Goal: Task Accomplishment & Management: Manage account settings

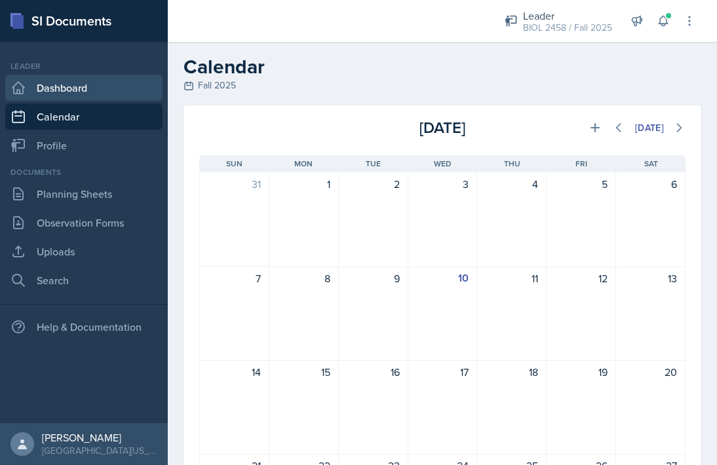
click at [111, 93] on link "Dashboard" at bounding box center [83, 88] width 157 height 26
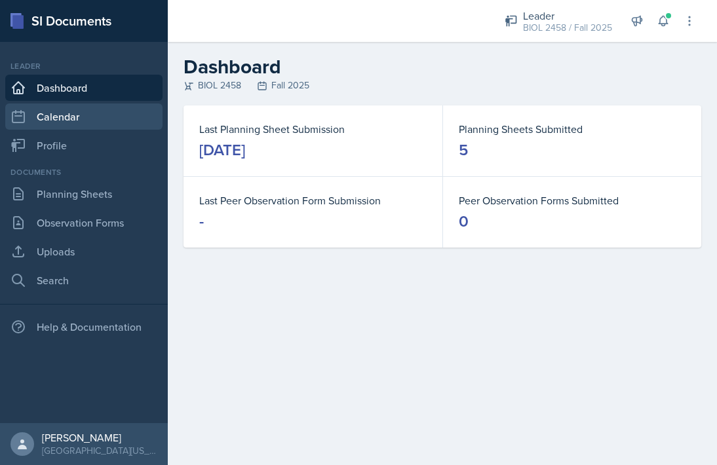
click at [126, 115] on link "Calendar" at bounding box center [83, 117] width 157 height 26
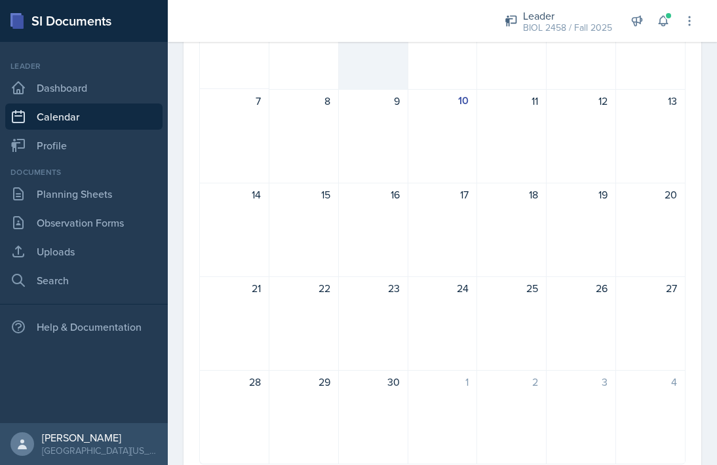
scroll to position [224, 0]
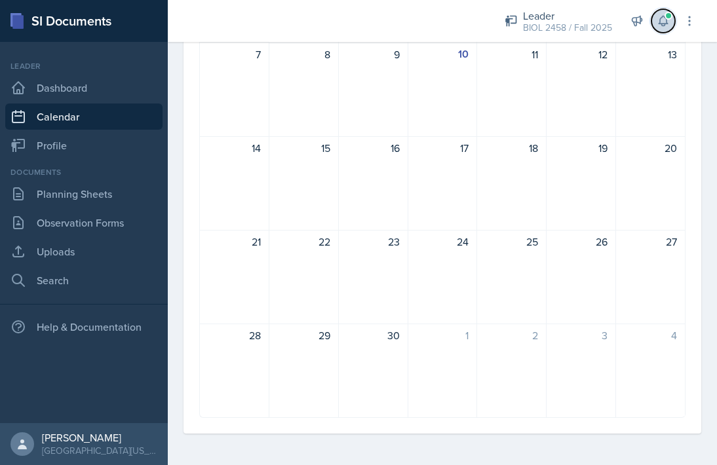
click at [663, 17] on icon at bounding box center [663, 20] width 13 height 13
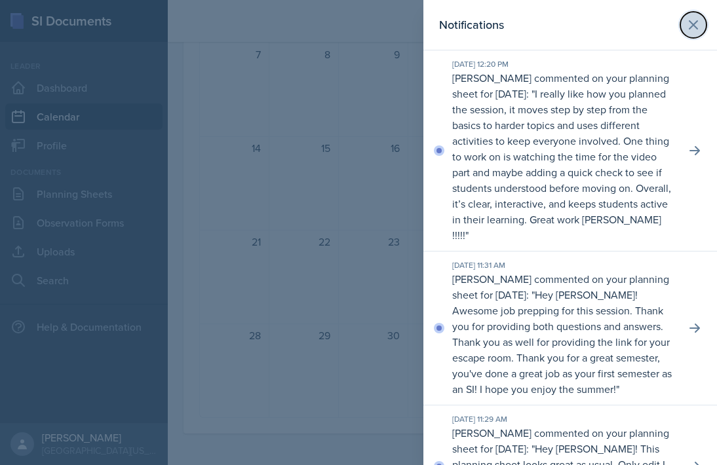
click at [692, 20] on icon at bounding box center [694, 25] width 16 height 16
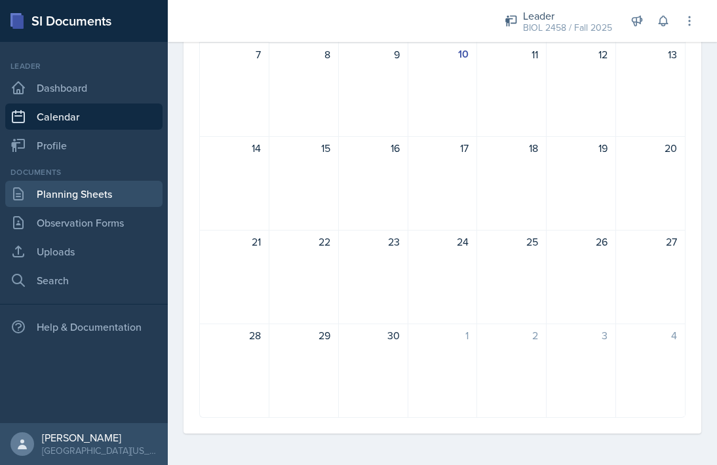
click at [107, 195] on link "Planning Sheets" at bounding box center [83, 194] width 157 height 26
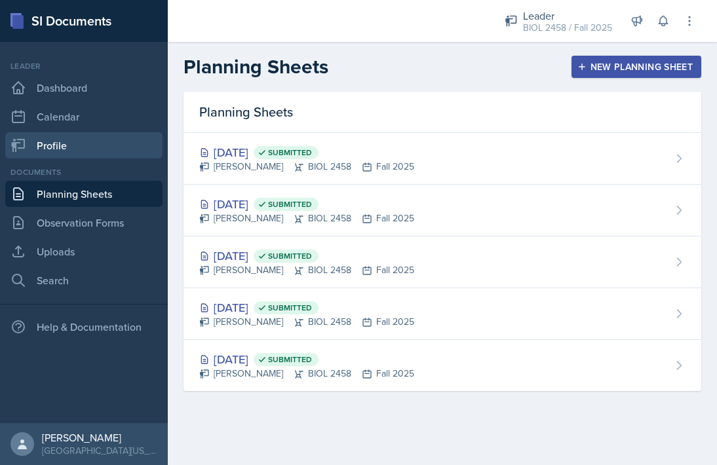
click at [90, 147] on link "Profile" at bounding box center [83, 145] width 157 height 26
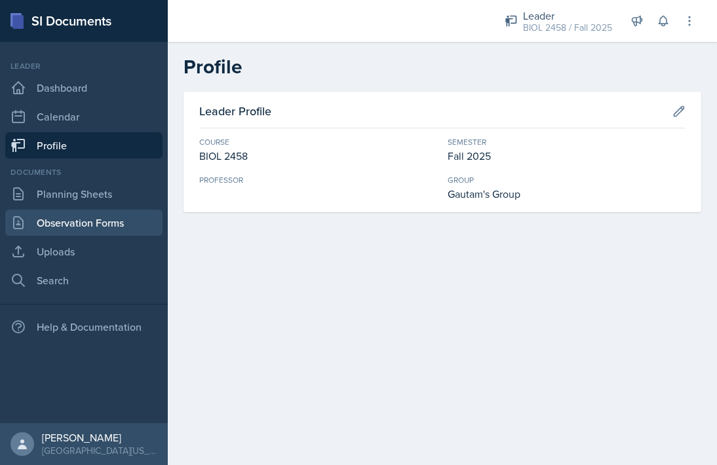
click at [100, 229] on link "Observation Forms" at bounding box center [83, 223] width 157 height 26
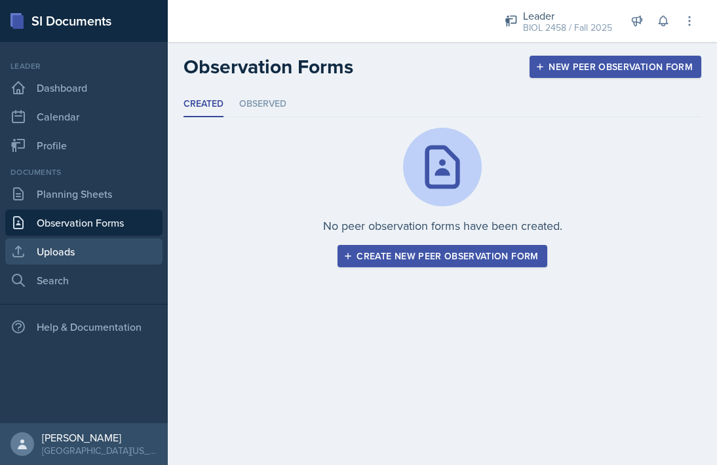
click at [95, 245] on link "Uploads" at bounding box center [83, 252] width 157 height 26
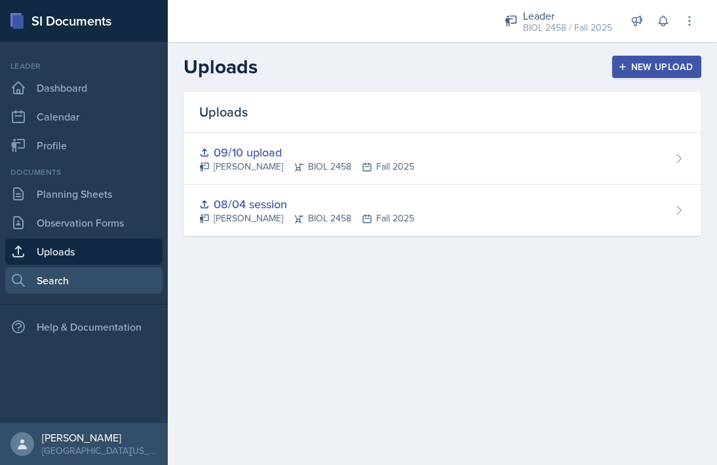
click at [87, 275] on link "Search" at bounding box center [83, 280] width 157 height 26
select select "all"
select select "1"
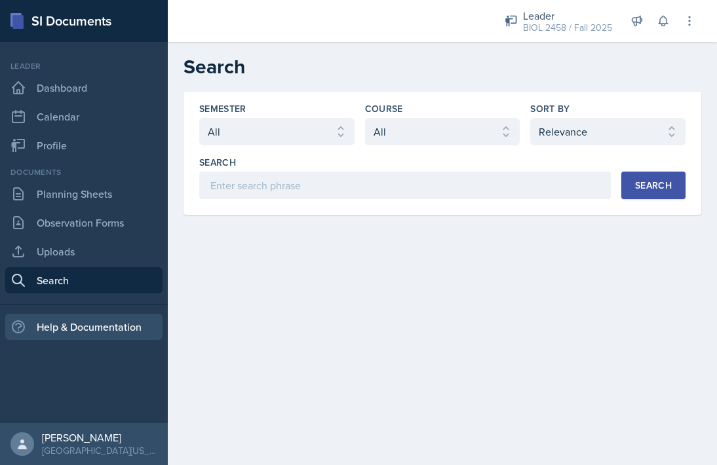
click at [99, 316] on div "Help & Documentation" at bounding box center [83, 327] width 157 height 26
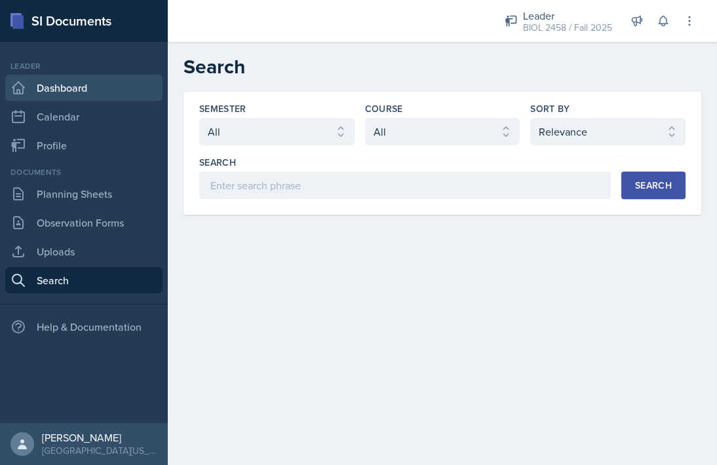
click at [31, 96] on link "Dashboard" at bounding box center [83, 88] width 157 height 26
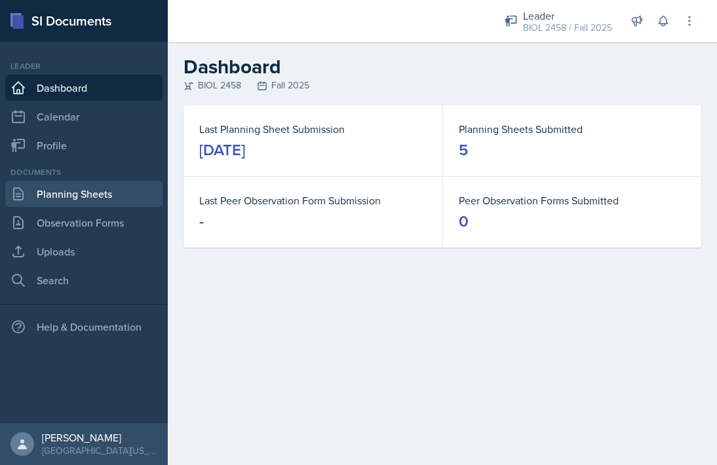
click at [36, 202] on link "Planning Sheets" at bounding box center [83, 194] width 157 height 26
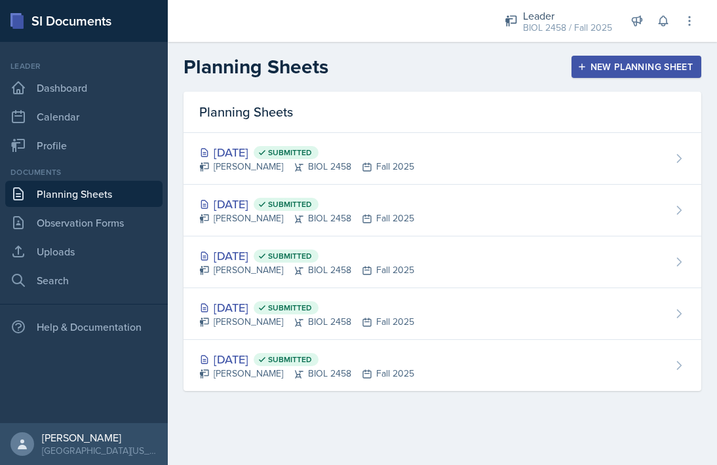
click at [585, 66] on icon "button" at bounding box center [582, 66] width 9 height 9
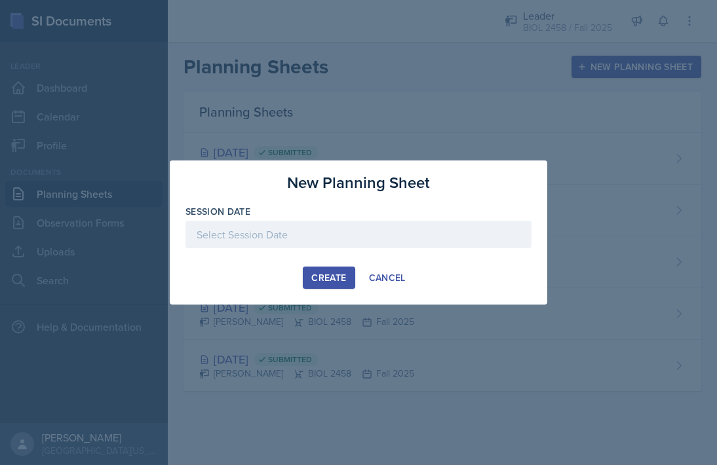
click at [340, 224] on div at bounding box center [359, 235] width 346 height 28
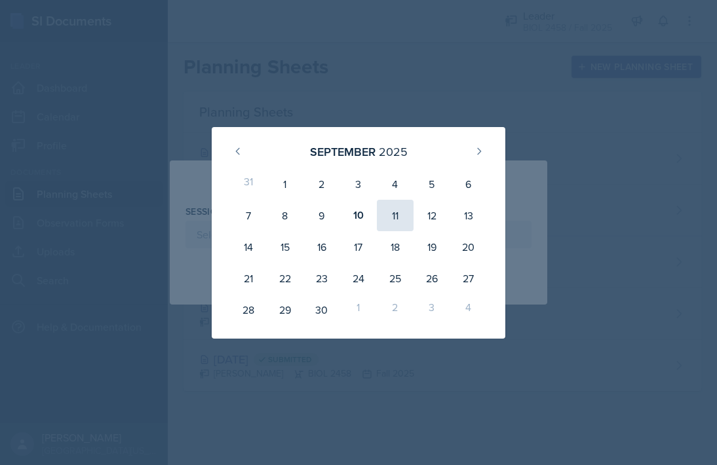
click at [397, 209] on div "11" at bounding box center [395, 215] width 37 height 31
type input "[DATE]"
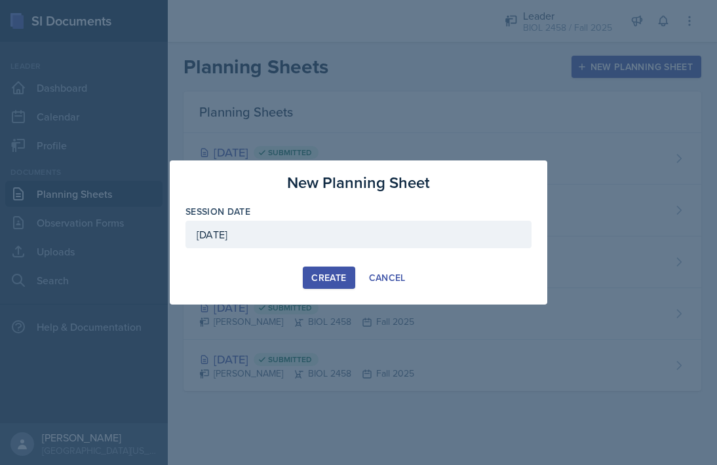
click at [334, 276] on div "Create" at bounding box center [328, 278] width 35 height 10
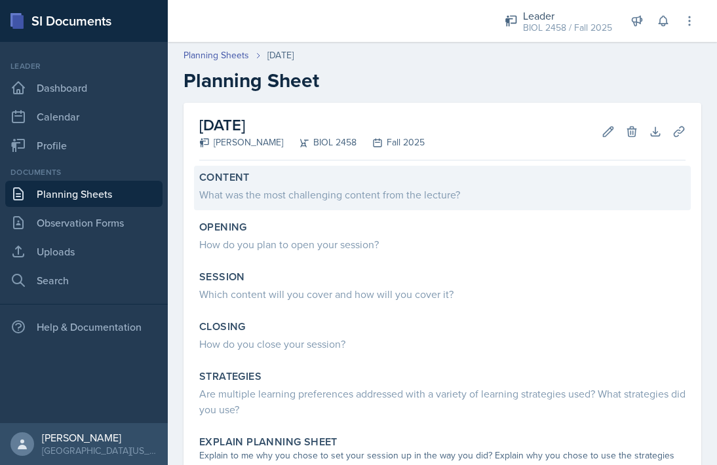
click at [334, 172] on div "Content" at bounding box center [442, 177] width 486 height 13
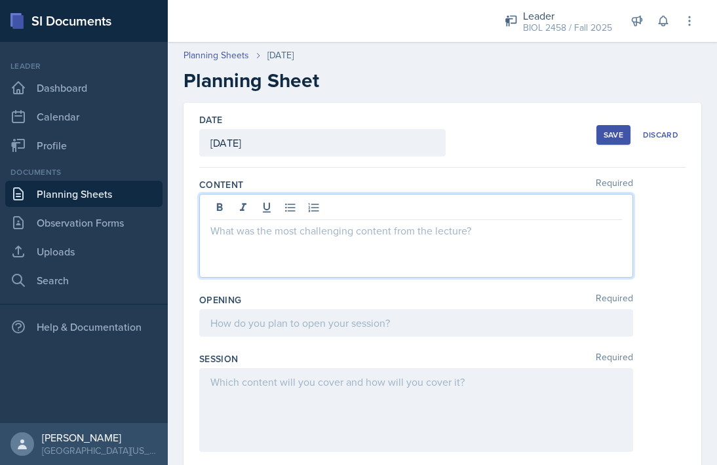
click at [329, 211] on div at bounding box center [416, 236] width 434 height 84
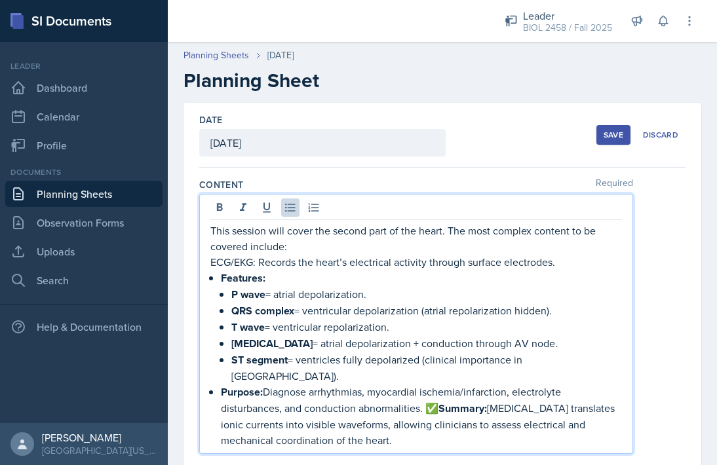
click at [440, 401] on strong "Summary:" at bounding box center [463, 408] width 49 height 15
click at [380, 418] on p "Purpose: Diagnose arrhythmias, myocardial ischemia/infarction, electrolyte dist…" at bounding box center [421, 416] width 401 height 64
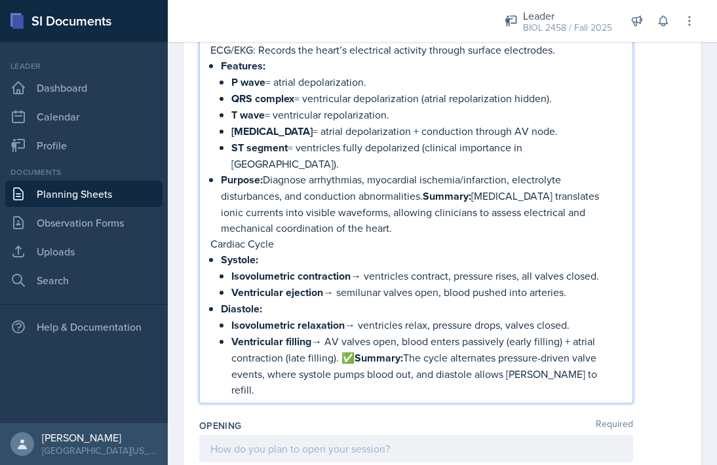
scroll to position [218, 0]
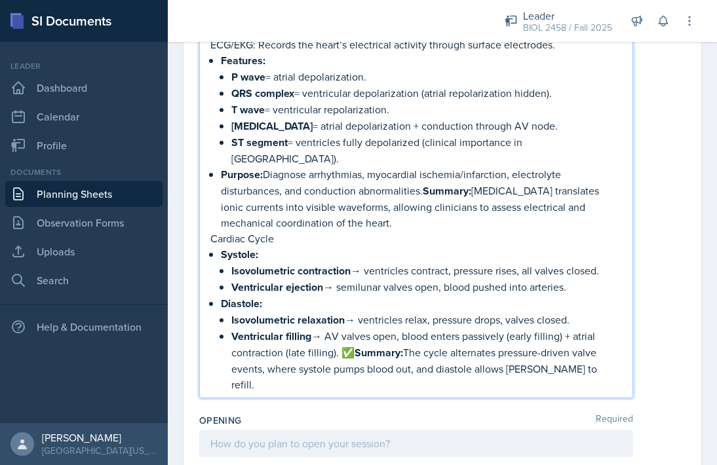
click at [351, 328] on p "Ventricular filling → AV valves open, blood enters passively (early filling) + …" at bounding box center [426, 360] width 391 height 64
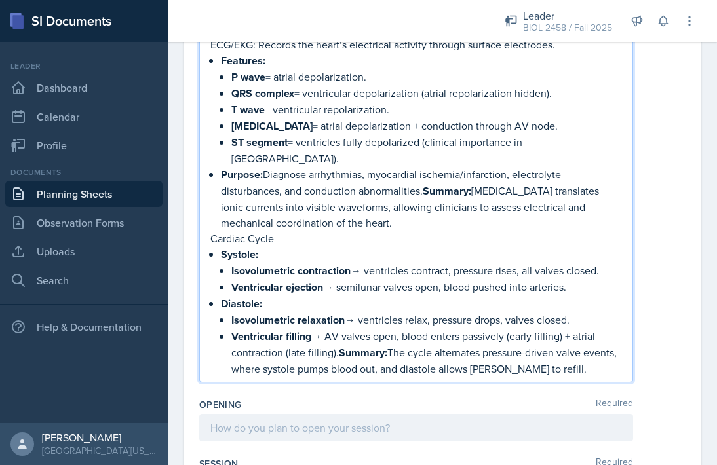
click at [530, 336] on p "Ventricular filling → AV valves open, blood enters passively (early filling) + …" at bounding box center [426, 352] width 391 height 49
click at [570, 350] on p "Ventricular filling → AV valves open, blood enters passively (early filling) + …" at bounding box center [426, 352] width 391 height 49
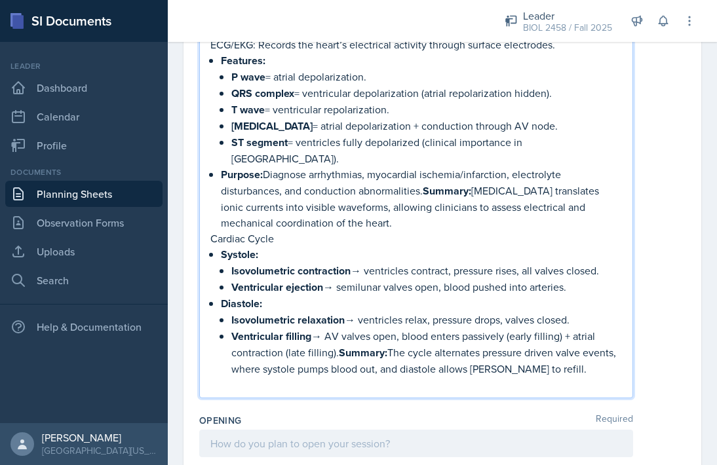
click at [247, 430] on div at bounding box center [416, 444] width 434 height 28
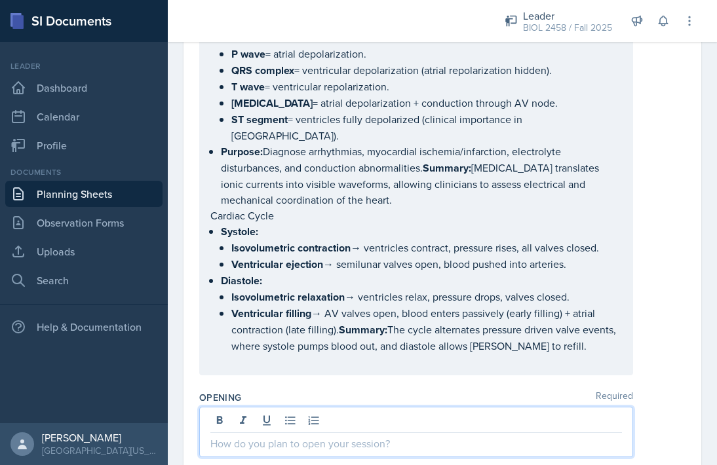
click at [241, 370] on p at bounding box center [421, 362] width 401 height 16
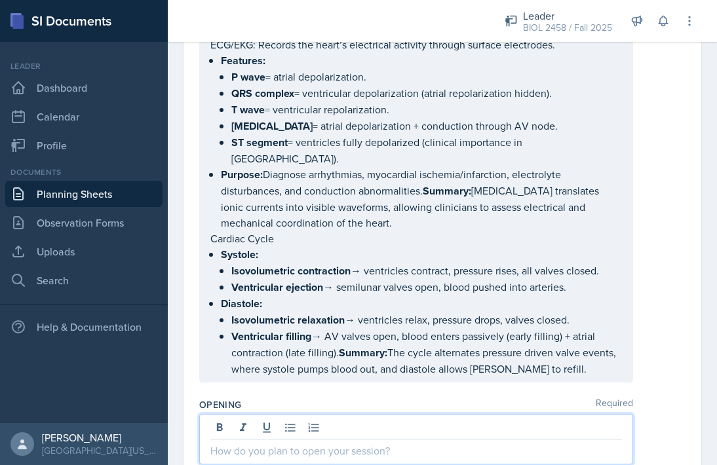
click at [241, 414] on div at bounding box center [416, 439] width 434 height 50
click at [265, 459] on p "Icebreaker (two truths & a lie)" at bounding box center [416, 467] width 412 height 16
click at [354, 459] on p "Icebreaker ( two truths & a lie)" at bounding box center [416, 467] width 412 height 16
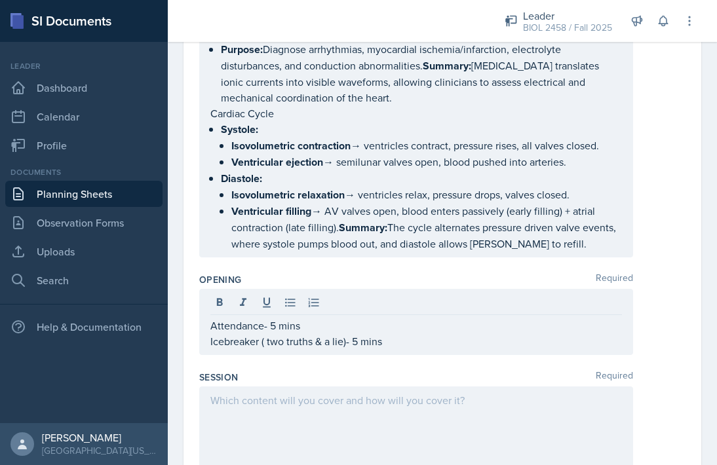
click at [313, 387] on div at bounding box center [416, 429] width 434 height 84
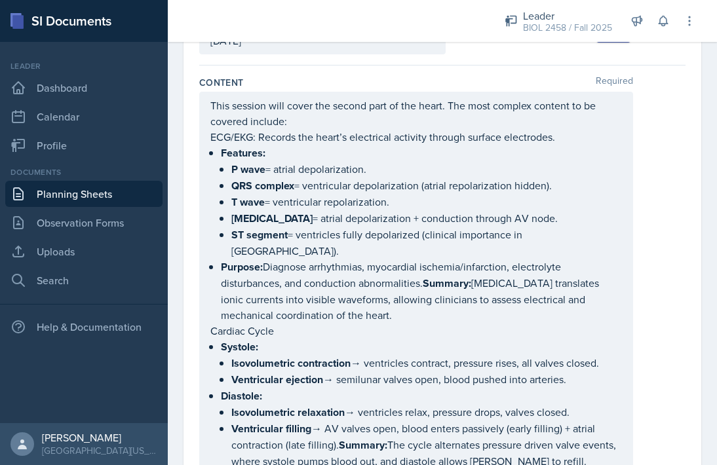
click at [361, 259] on p "Purpose: Diagnose arrhythmias, myocardial ischemia/infarction, electrolyte dist…" at bounding box center [421, 291] width 401 height 64
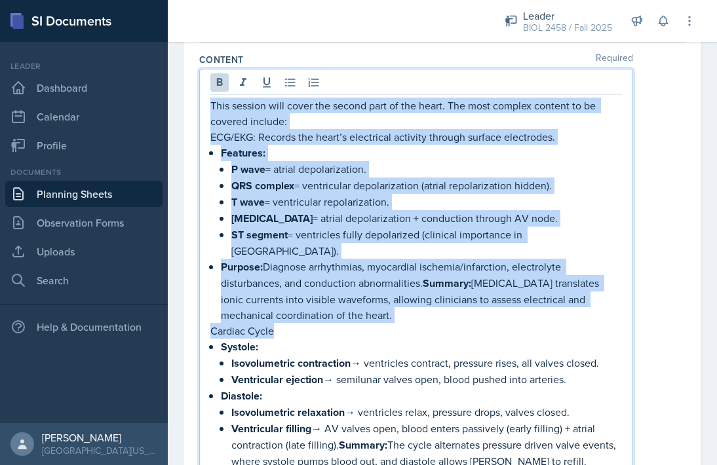
copy div "This session will cover the second part of the heart. The most complex content …"
click at [575, 194] on p "T wave = ventricular repolarization." at bounding box center [426, 202] width 391 height 16
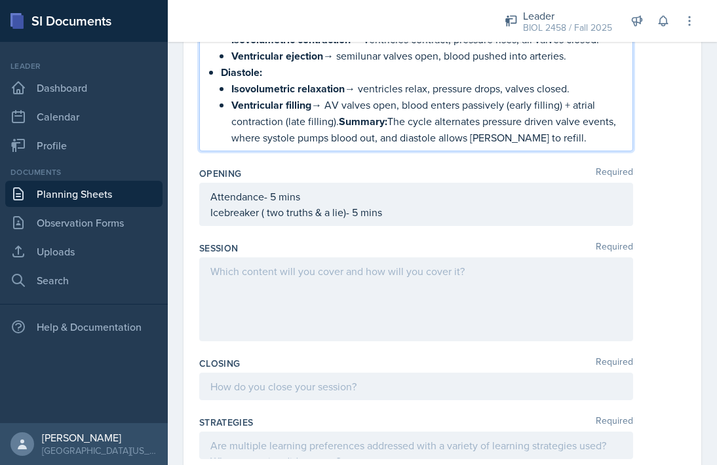
click at [374, 264] on p at bounding box center [416, 272] width 412 height 16
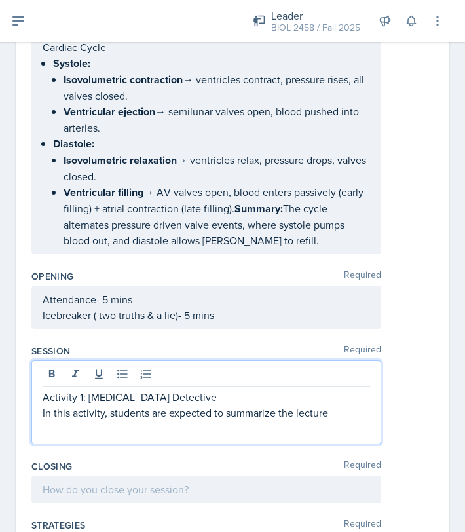
scroll to position [575, 0]
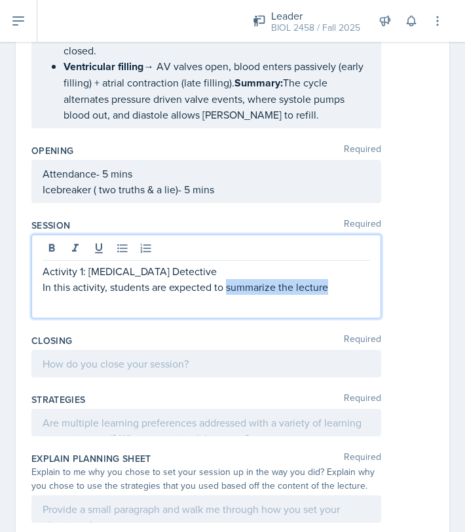
drag, startPoint x: 226, startPoint y: 268, endPoint x: 333, endPoint y: 273, distance: 107.6
click at [333, 279] on p "In this activity, students are expected to summarize the lecture" at bounding box center [207, 287] width 328 height 16
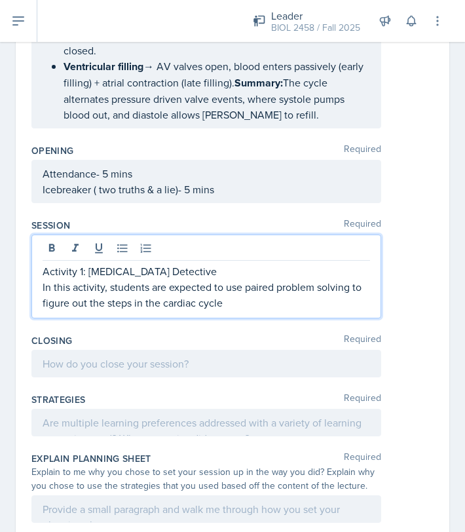
click at [161, 285] on p "In this activity, students are expected to use paired problem solving to figure…" at bounding box center [207, 294] width 328 height 31
click at [271, 283] on p "In this activity, students are expected to use paired problem solving to figure…" at bounding box center [207, 294] width 328 height 31
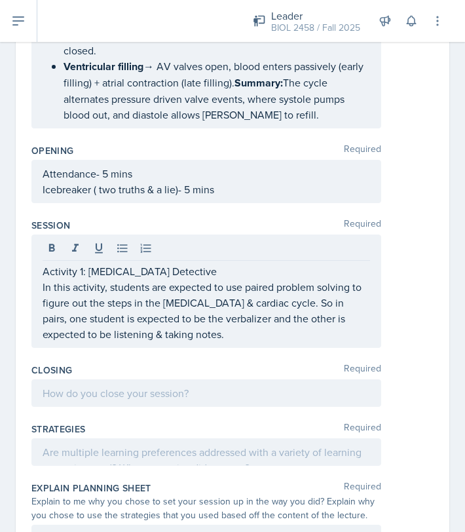
drag, startPoint x: 41, startPoint y: 267, endPoint x: 182, endPoint y: 314, distance: 147.8
click at [182, 314] on div "Activity 1: [MEDICAL_DATA] Detective In this activity, students are expected to…" at bounding box center [206, 291] width 350 height 113
drag, startPoint x: 41, startPoint y: 267, endPoint x: 169, endPoint y: 321, distance: 138.9
click at [169, 321] on div "Activity 1: [MEDICAL_DATA] Detective In this activity, students are expected to…" at bounding box center [206, 291] width 350 height 113
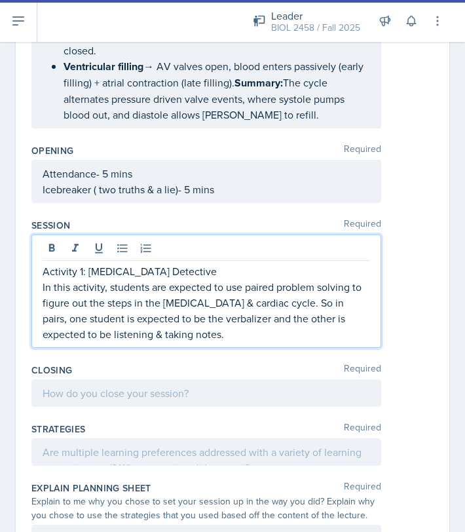
click at [45, 279] on p "In this activity, students are expected to use paired problem solving to figure…" at bounding box center [207, 310] width 328 height 63
click at [43, 279] on p "In this activity, students are expected to use paired problem solving to figure…" at bounding box center [207, 310] width 328 height 63
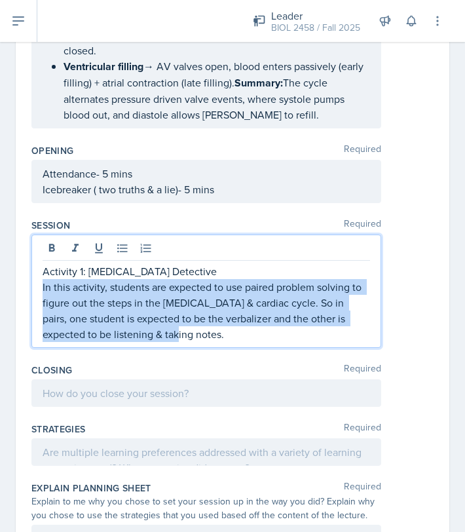
drag, startPoint x: 43, startPoint y: 269, endPoint x: 167, endPoint y: 318, distance: 132.7
click at [167, 318] on p "In this activity, students are expected to use paired problem solving to figure…" at bounding box center [207, 310] width 328 height 63
copy p "In this activity, students are expected to use paired problem solving to figure…"
click at [203, 321] on p "In this activity, students are expected to use paired problem solving to figure…" at bounding box center [207, 310] width 328 height 63
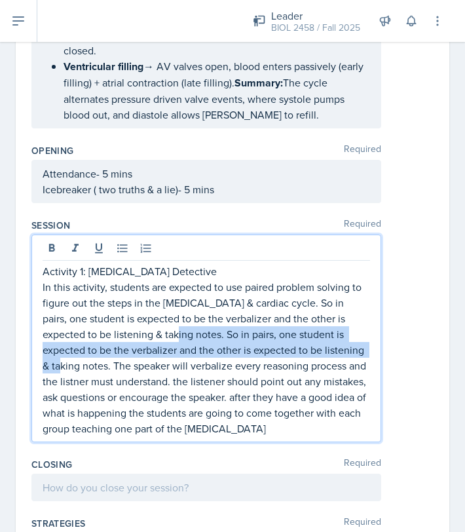
drag, startPoint x: 155, startPoint y: 313, endPoint x: 347, endPoint y: 333, distance: 192.4
click at [347, 333] on p "In this activity, students are expected to use paired problem solving to figure…" at bounding box center [207, 357] width 328 height 157
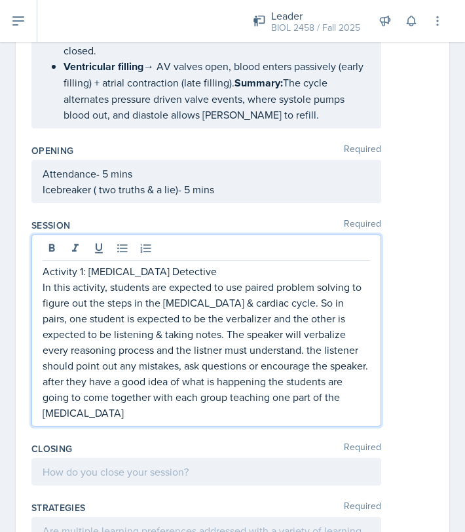
click at [132, 329] on p "In this activity, students are expected to use paired problem solving to figure…" at bounding box center [207, 350] width 328 height 142
click at [242, 332] on p "In this activity, students are expected to use paired problem solving to figure…" at bounding box center [207, 350] width 328 height 142
click at [302, 379] on p "In this activity, students are expected to use paired problem solving to figure…" at bounding box center [207, 350] width 328 height 142
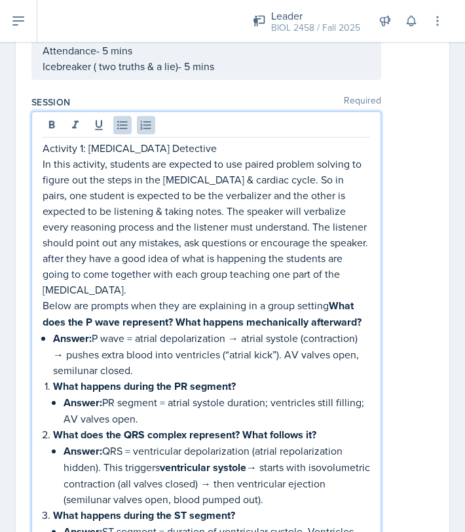
scroll to position [697, 0]
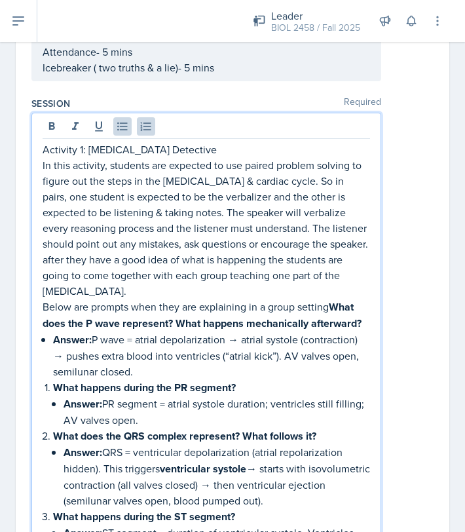
click at [330, 299] on p "Below are prompts when they are explaining in a group setting What does the P w…" at bounding box center [207, 315] width 328 height 33
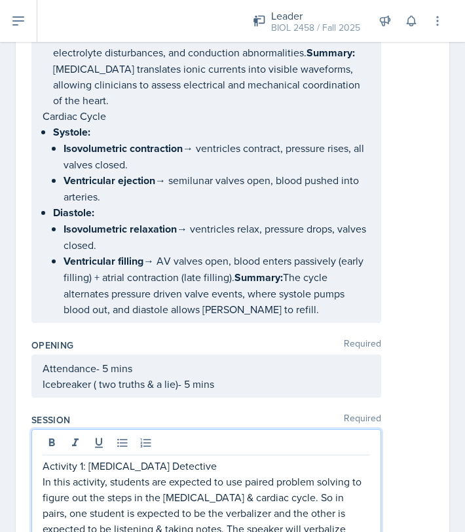
scroll to position [440, 0]
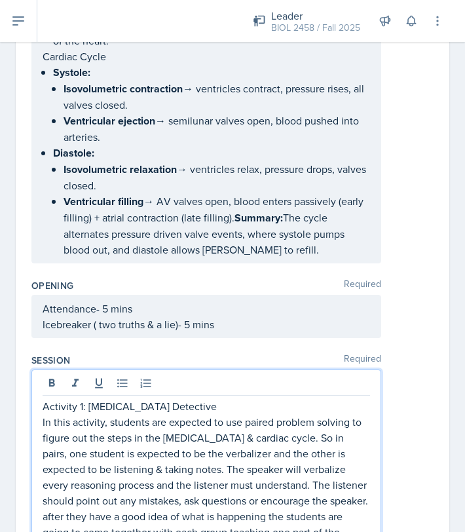
click at [163, 399] on p "Activity 1: [MEDICAL_DATA] Detective" at bounding box center [207, 407] width 328 height 16
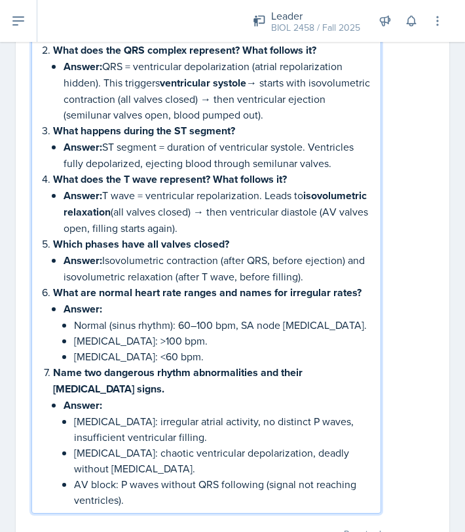
scroll to position [1122, 0]
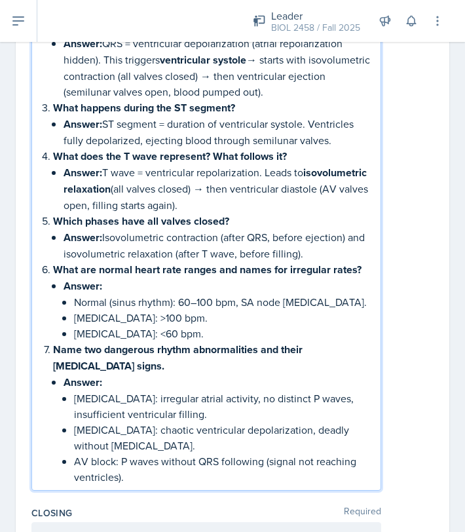
click at [159, 454] on p "AV block: P waves without QRS following (signal not reaching ventricles)." at bounding box center [222, 469] width 296 height 31
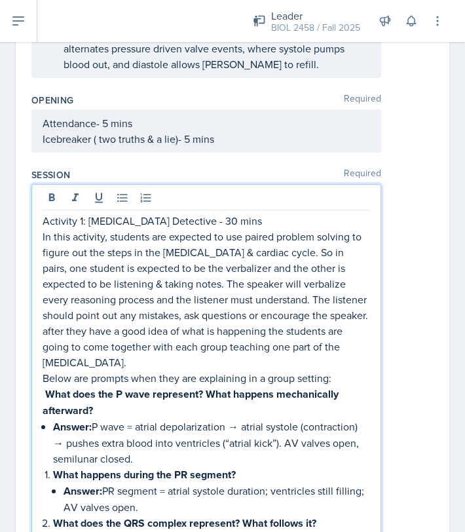
scroll to position [614, 0]
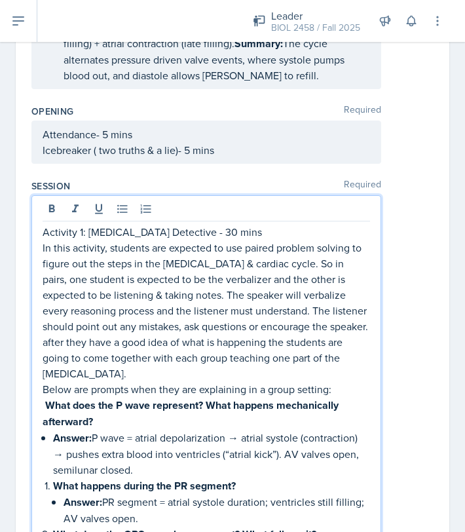
click at [174, 224] on p "Activity 1: [MEDICAL_DATA] Detective - 30 mins" at bounding box center [207, 232] width 328 height 16
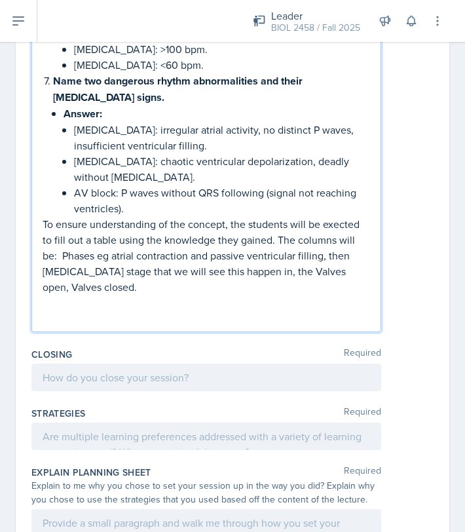
scroll to position [1423, 0]
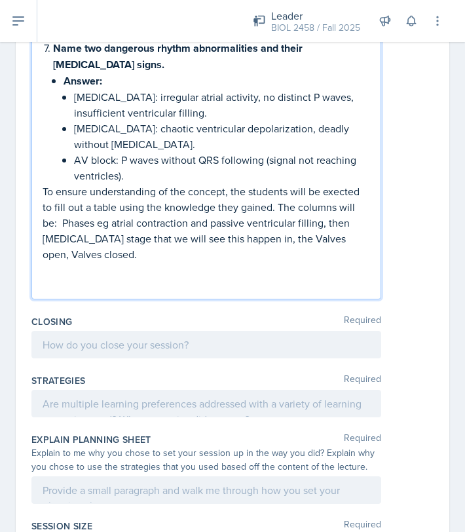
click at [48, 278] on p at bounding box center [207, 286] width 328 height 16
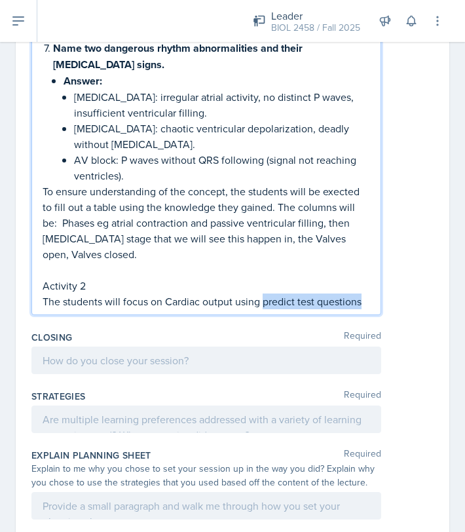
drag, startPoint x: 264, startPoint y: 231, endPoint x: 362, endPoint y: 231, distance: 98.3
click at [362, 294] on p "The students will focus on Cardiac output using predict test questions" at bounding box center [207, 302] width 328 height 16
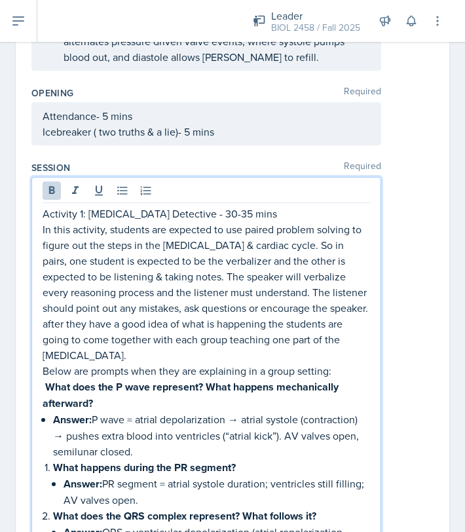
scroll to position [654, 0]
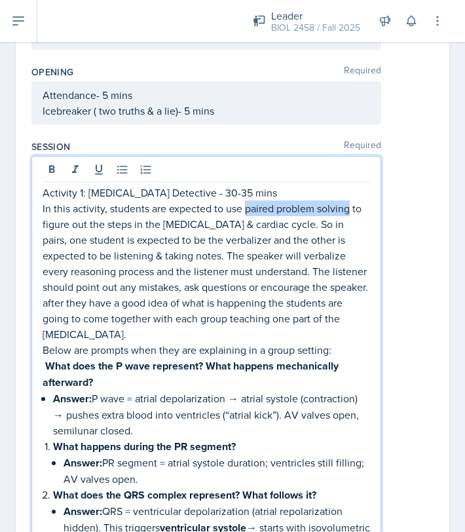
drag, startPoint x: 244, startPoint y: 189, endPoint x: 350, endPoint y: 190, distance: 106.2
click at [350, 201] on p "In this activity, students are expected to use paired problem solving to figure…" at bounding box center [207, 272] width 328 height 142
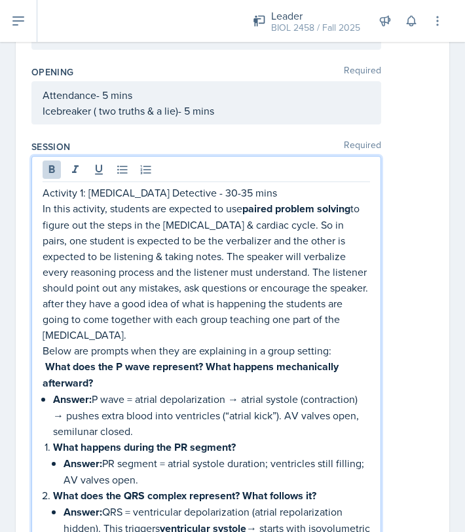
click at [366, 222] on p "In this activity, students are expected to use paired problem solving to figure…" at bounding box center [207, 272] width 328 height 142
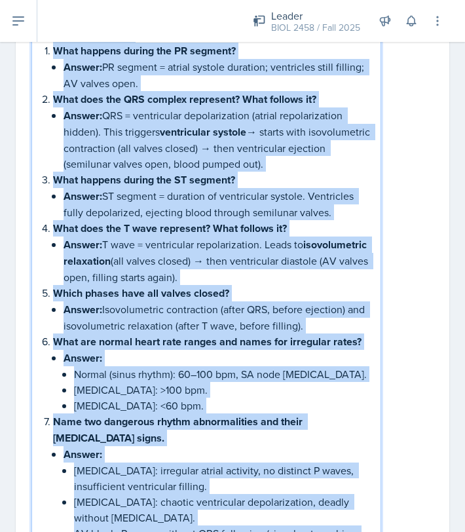
scroll to position [1072, 0]
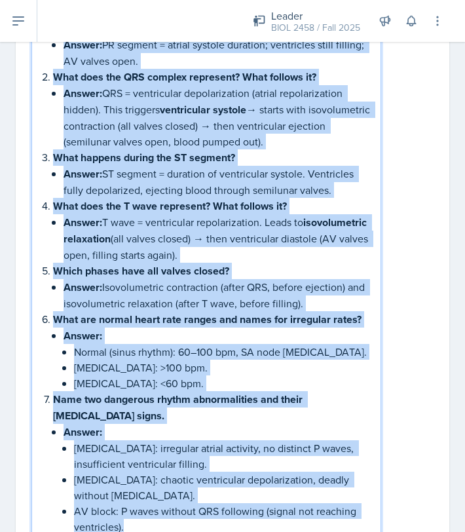
drag, startPoint x: 47, startPoint y: 180, endPoint x: 184, endPoint y: 471, distance: 321.1
click at [184, 465] on div "Activity 1: [MEDICAL_DATA] Detective - 30-35 mins In this activity, students ar…" at bounding box center [207, 213] width 328 height 895
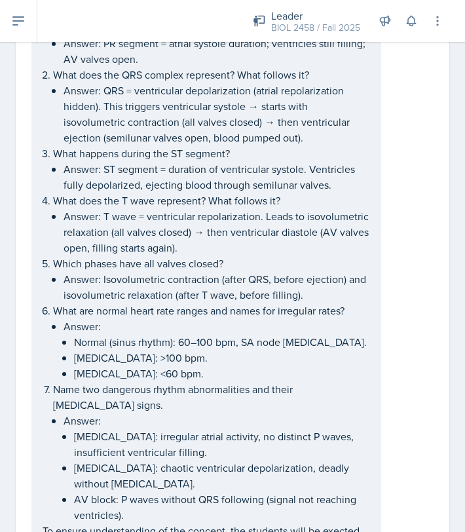
click at [375, 372] on div "Activity 1: [MEDICAL_DATA] Detective - 30-35 mins In this activity, students ar…" at bounding box center [206, 196] width 350 height 917
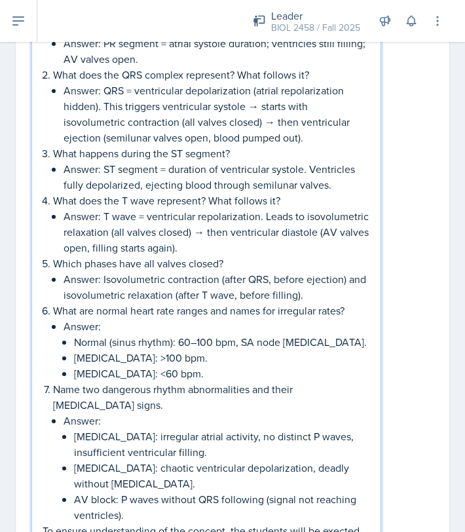
click at [374, 360] on div "Activity 1: [MEDICAL_DATA] Detective - 30-35 mins In this activity, students ar…" at bounding box center [206, 196] width 350 height 917
click at [326, 334] on p "Normal (sinus rhythm): 60–100 bpm, SA node [MEDICAL_DATA]." at bounding box center [222, 342] width 296 height 16
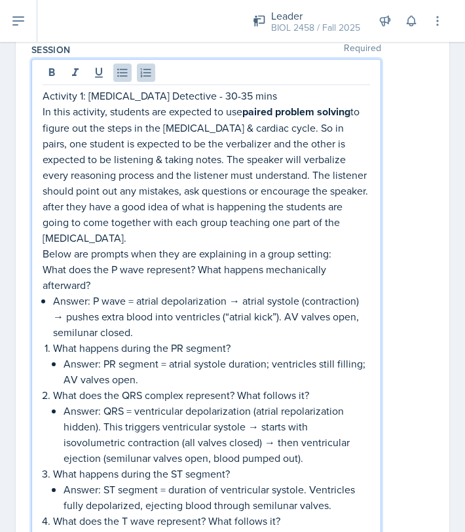
scroll to position [758, 0]
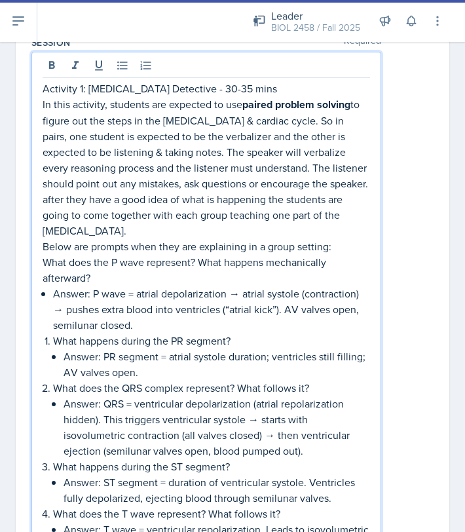
drag, startPoint x: 44, startPoint y: 222, endPoint x: 100, endPoint y: 241, distance: 58.7
click at [100, 254] on p "What does the P wave represent? What happens mechanically afterward?" at bounding box center [207, 269] width 328 height 31
click at [48, 254] on p "What does the P wave represent? What happens mechanically afterward?" at bounding box center [207, 269] width 328 height 31
drag, startPoint x: 46, startPoint y: 227, endPoint x: 96, endPoint y: 240, distance: 52.2
click at [96, 254] on p "What does the P wave represent? What happens mechanically afterward?" at bounding box center [207, 269] width 328 height 31
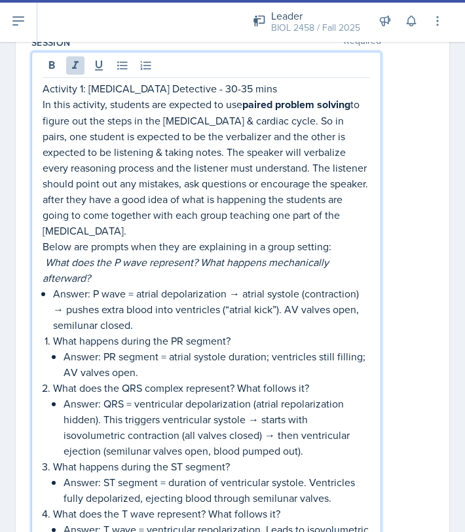
click at [81, 333] on p "What happens during the PR segment?" at bounding box center [211, 341] width 317 height 16
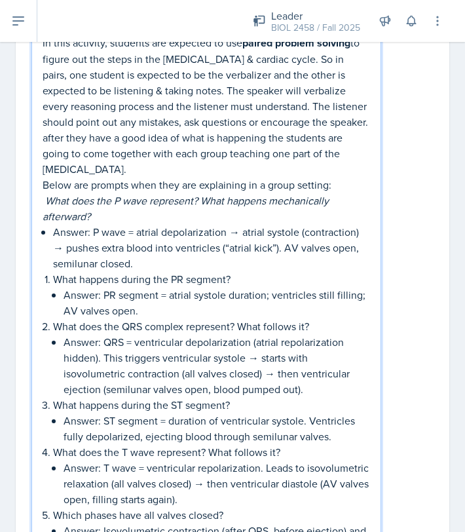
scroll to position [845, 0]
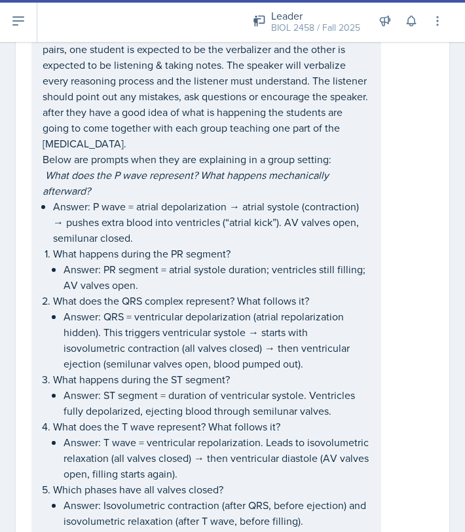
click at [42, 142] on div "Activity 1: [MEDICAL_DATA] Detective - 30-35 mins In this activity, students ar…" at bounding box center [206, 423] width 350 height 917
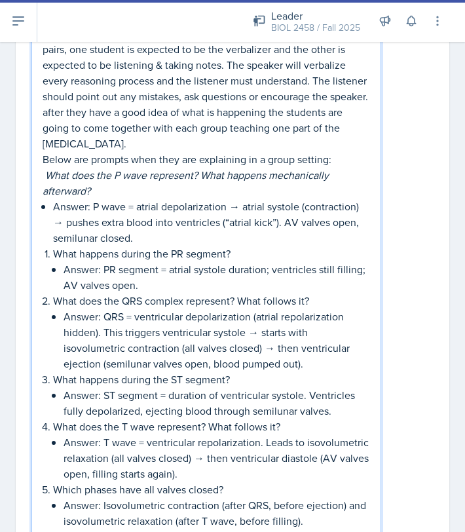
click at [46, 168] on em "What does the P wave represent? What happens mechanically afterward?" at bounding box center [187, 183] width 289 height 30
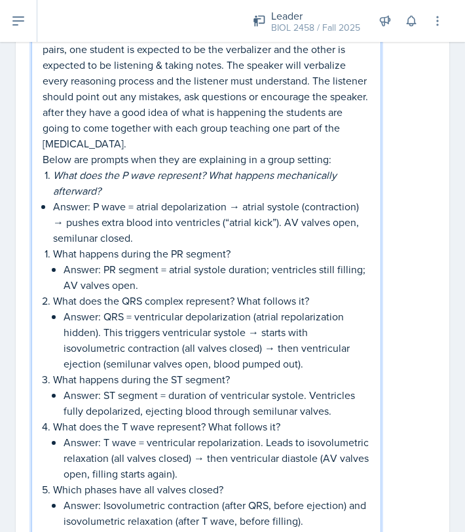
click at [53, 246] on li "What happens during the PR segment? Answer: PR segment = atrial systole duratio…" at bounding box center [211, 269] width 317 height 47
click at [53, 167] on li "What does the P wave represent? What happens mechanically afterward?" at bounding box center [211, 182] width 317 height 31
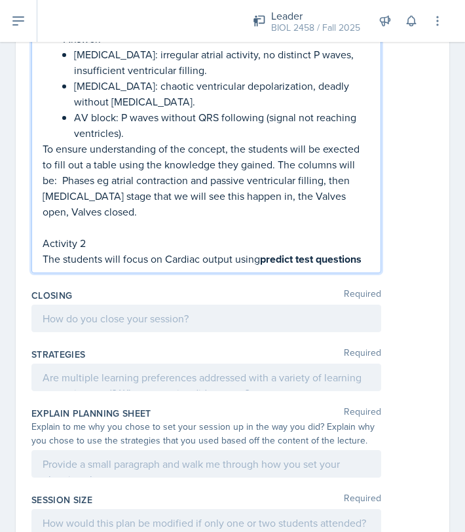
scroll to position [1457, 0]
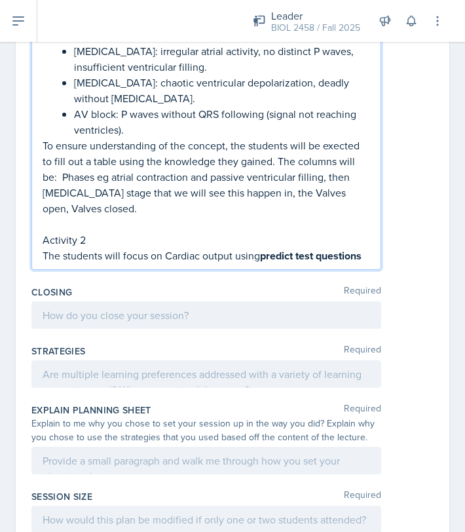
click at [362, 248] on strong "predict test questions" at bounding box center [311, 255] width 102 height 15
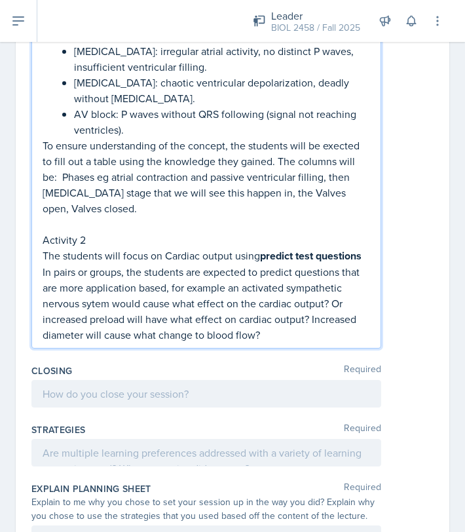
click at [47, 248] on p "The students will focus on Cardiac output using predict test questions" at bounding box center [207, 256] width 328 height 16
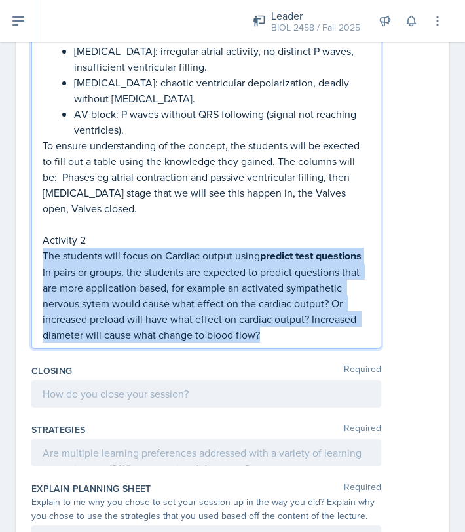
drag, startPoint x: 43, startPoint y: 187, endPoint x: 281, endPoint y: 264, distance: 250.0
copy div "The students will focus on Cardiac output using predict test questions In pairs…"
click at [280, 264] on p "In pairs or groups, the students are expected to predict questions that are mor…" at bounding box center [207, 303] width 328 height 79
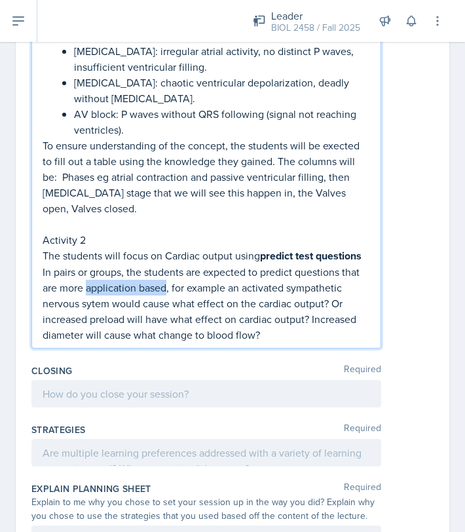
drag, startPoint x: 167, startPoint y: 224, endPoint x: 87, endPoint y: 222, distance: 80.6
click at [87, 264] on p "In pairs or groups, the students are expected to predict questions that are mor…" at bounding box center [207, 303] width 328 height 79
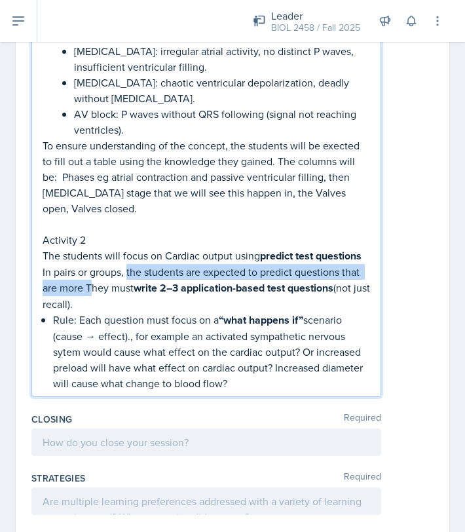
drag, startPoint x: 128, startPoint y: 207, endPoint x: 94, endPoint y: 224, distance: 37.5
click at [94, 264] on p "In pairs or groups, the students are expected to predict questions that are mor…" at bounding box center [207, 288] width 328 height 48
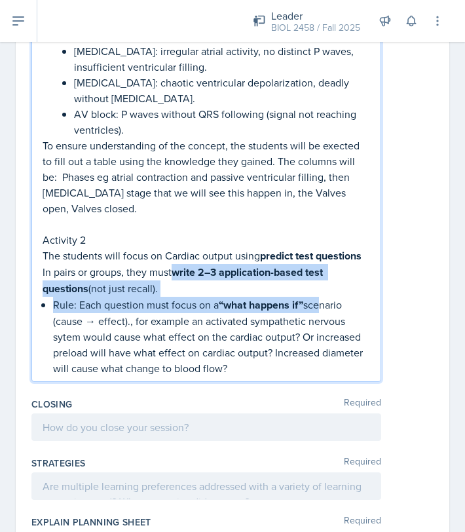
drag, startPoint x: 177, startPoint y: 206, endPoint x: 319, endPoint y: 239, distance: 145.8
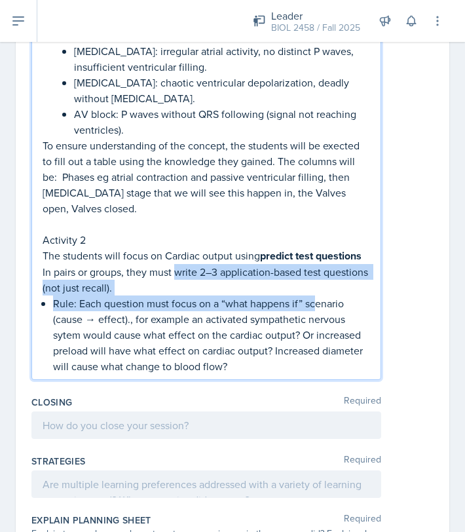
click at [356, 264] on p "In pairs or groups, they must write 2–3 application-based test questions (not j…" at bounding box center [207, 279] width 328 height 31
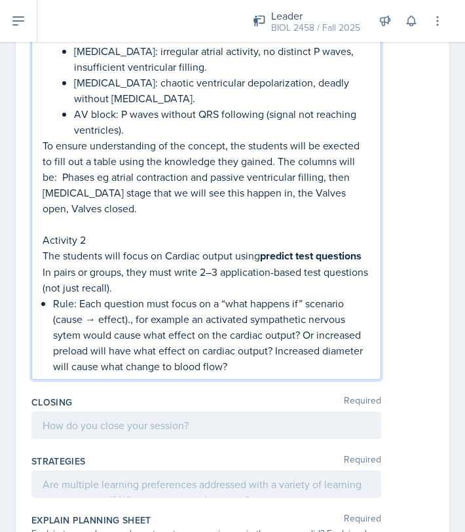
click at [54, 296] on p "Rule: Each question must focus on a “what happens if” scenario (cause → effect)…" at bounding box center [211, 335] width 317 height 79
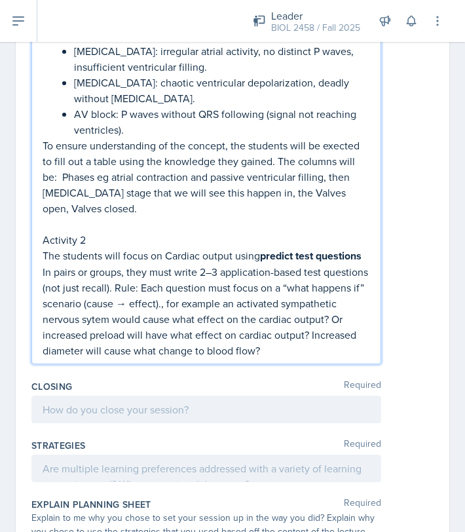
click at [219, 264] on p "In pairs or groups, they must write 2–3 application-based test questions (not j…" at bounding box center [207, 311] width 328 height 94
click at [151, 264] on p "In pairs or groups, they must write 2–3 application-based test questions (not j…" at bounding box center [207, 311] width 328 height 94
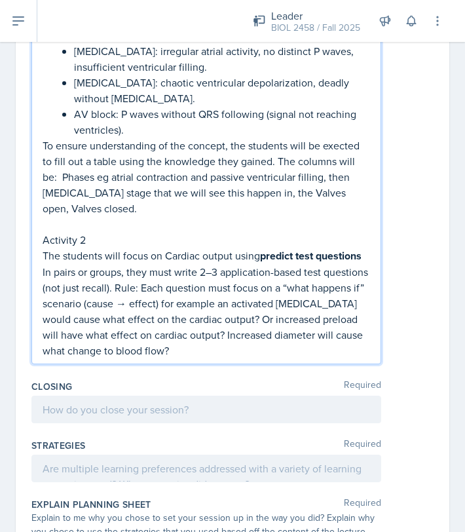
click at [328, 287] on p "In pairs or groups, they must write 2–3 application-based test questions (not j…" at bounding box center [207, 311] width 328 height 94
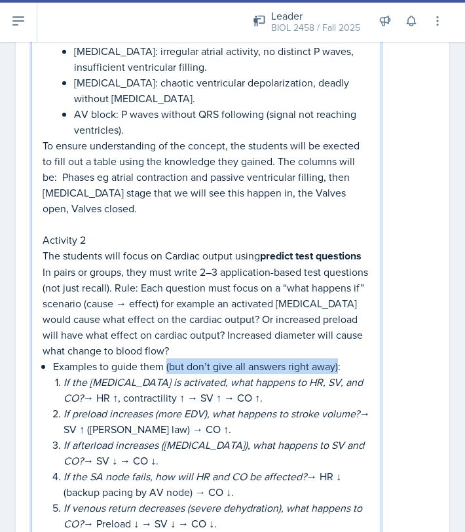
drag, startPoint x: 167, startPoint y: 300, endPoint x: 338, endPoint y: 302, distance: 171.1
click at [338, 359] on p "Examples to guide them (but don’t give all answers right away):" at bounding box center [211, 367] width 317 height 16
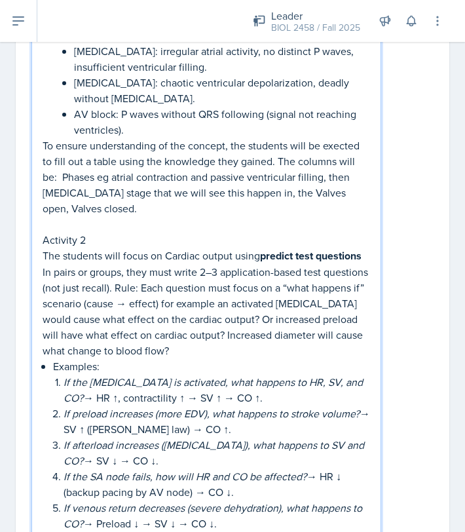
click at [87, 359] on p "More Examples:" at bounding box center [211, 367] width 317 height 16
click at [261, 374] on p "If the [MEDICAL_DATA] is activated, what happens to HR, SV, and CO? → HR ↑, con…" at bounding box center [217, 389] width 307 height 31
click at [294, 374] on p "If the [MEDICAL_DATA] is activated, what happens to HR, SV, and CO? → HR ↑, con…" at bounding box center [217, 389] width 307 height 31
click at [74, 406] on p "If preload increases (more EDV), what happens to stroke volume? → SV ↑ ([PERSON…" at bounding box center [217, 421] width 307 height 31
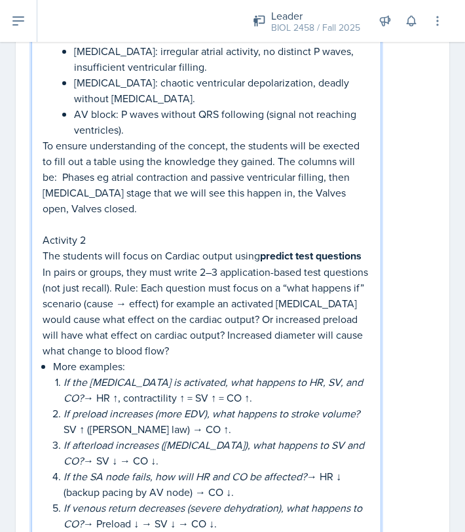
click at [188, 406] on p "If preload increases (more EDV), what happens to stroke volume? SV ↑ ([PERSON_N…" at bounding box center [217, 421] width 307 height 31
click at [74, 437] on p "If afterload increases ([MEDICAL_DATA]), what happens to SV and CO? → SV ↓ → CO…" at bounding box center [217, 452] width 307 height 31
click at [100, 437] on p "If afterload increases ([MEDICAL_DATA]), what happens to SV and CO? SV ↓ → CO ↓." at bounding box center [217, 452] width 307 height 31
click at [207, 465] on p "If the SA node fails, how will HR and CO be affected? → HR ↓ (backup pacing by …" at bounding box center [217, 484] width 307 height 31
click at [318, 465] on p "If the SA node fails, how will HR and CO be affected? → HR ↓ (backup pacing by …" at bounding box center [217, 484] width 307 height 31
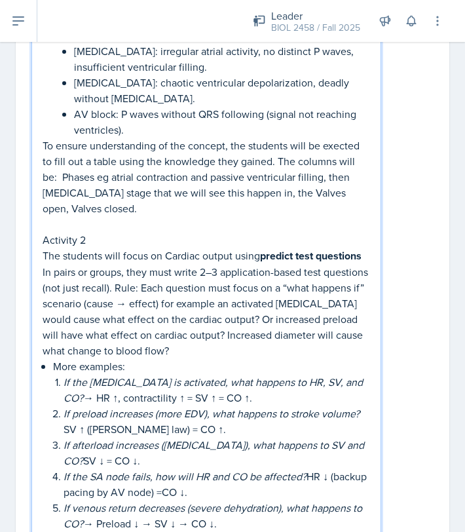
click at [203, 465] on p "If the SA node fails, how will HR and CO be affected? HR ↓ (backup pacing by AV…" at bounding box center [217, 484] width 307 height 31
click at [155, 465] on p "If venous return decreases (severe dehydration), what happens to CO? → Preload …" at bounding box center [217, 515] width 307 height 31
click at [192, 465] on p "If venous return decreases (severe dehydration), what happens to CO? → Preload …" at bounding box center [217, 515] width 307 height 31
click at [93, 465] on p "If venous return decreases (severe dehydration), what happens to CO? → Preload …" at bounding box center [217, 515] width 307 height 31
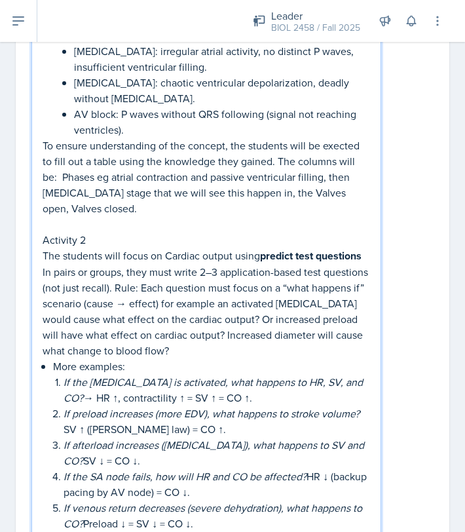
drag, startPoint x: 56, startPoint y: 303, endPoint x: 224, endPoint y: 503, distance: 261.1
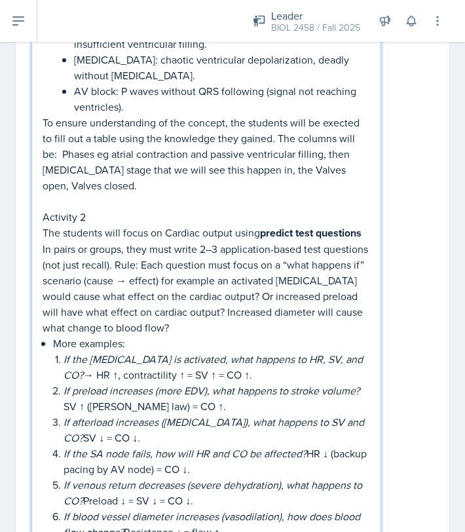
scroll to position [1434, 0]
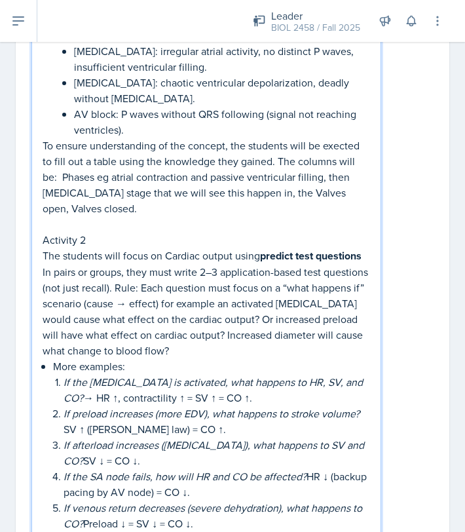
copy li "More examples: If the [MEDICAL_DATA] is activated, what happens to HR, SV, and …"
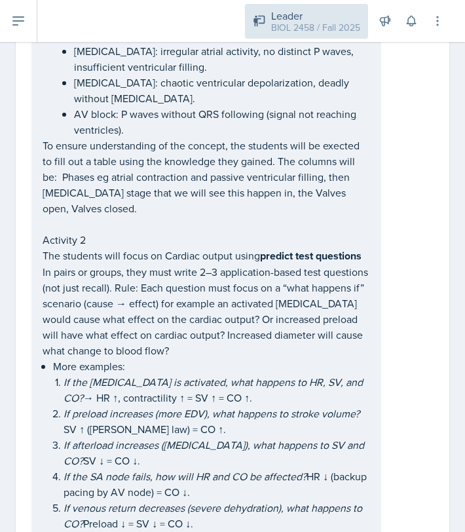
scroll to position [1457, 0]
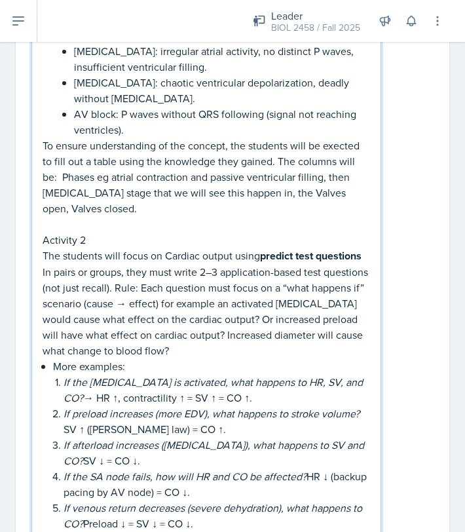
click at [156, 248] on p "The students will focus on Cardiac output using predict test questions" at bounding box center [207, 256] width 328 height 16
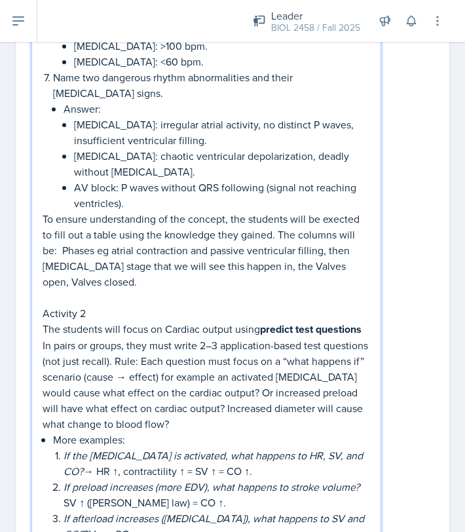
scroll to position [1548, 0]
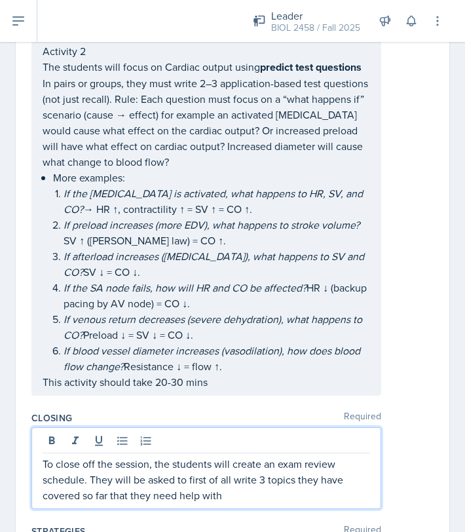
scroll to position [1691, 0]
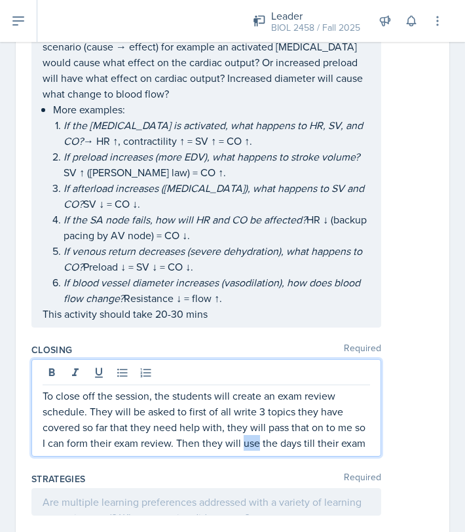
drag, startPoint x: 259, startPoint y: 378, endPoint x: 245, endPoint y: 378, distance: 13.8
click at [245, 388] on p "To close off the session, the students will create an exam review schedule. The…" at bounding box center [207, 419] width 328 height 63
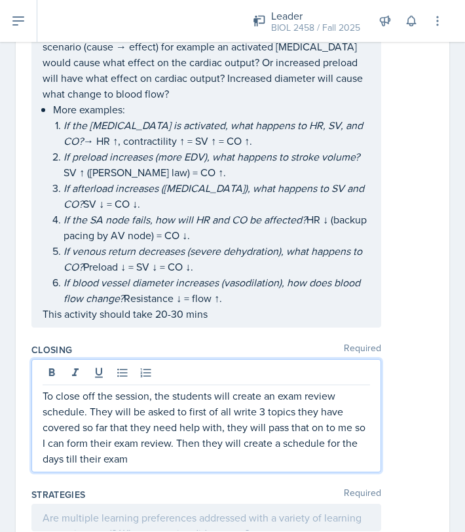
click at [158, 397] on p "To close off the session, the students will create an exam review schedule. The…" at bounding box center [207, 427] width 328 height 79
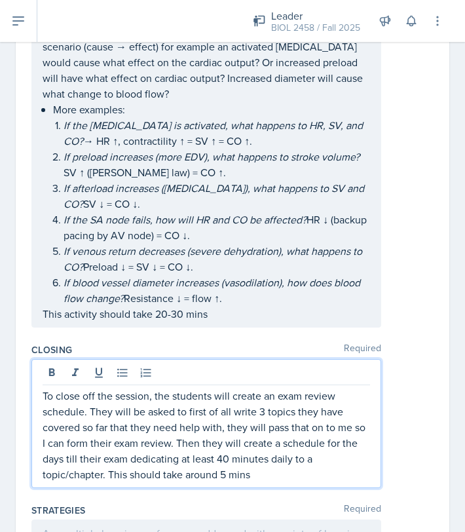
click at [108, 403] on p "To close off the session, the students will create an exam review schedule. The…" at bounding box center [207, 435] width 328 height 94
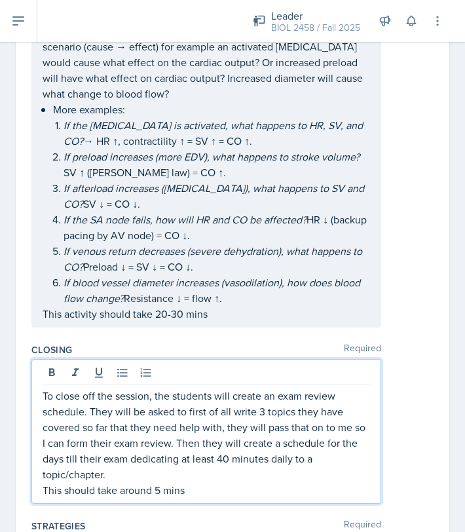
scroll to position [1714, 0]
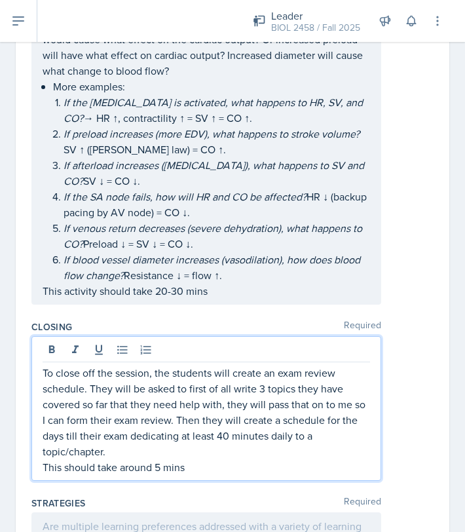
click at [176, 283] on p "This activity should take 20-30 mins" at bounding box center [207, 291] width 328 height 16
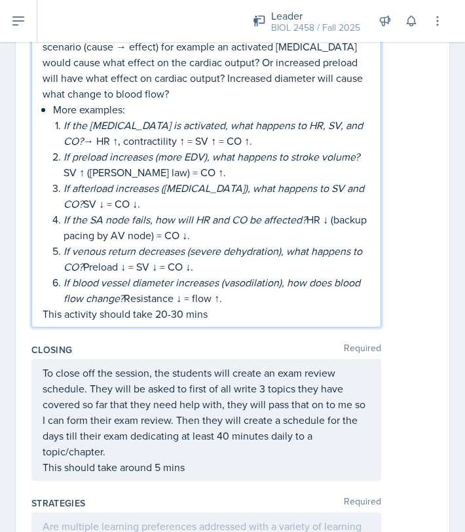
click at [180, 306] on p "This activity should take 20-30 mins" at bounding box center [207, 314] width 328 height 16
click at [160, 397] on div "To close off the session, the students will create an exam review schedule. The…" at bounding box center [207, 420] width 328 height 110
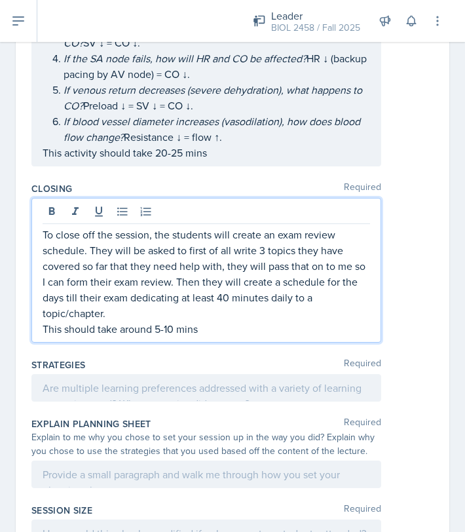
scroll to position [1853, 0]
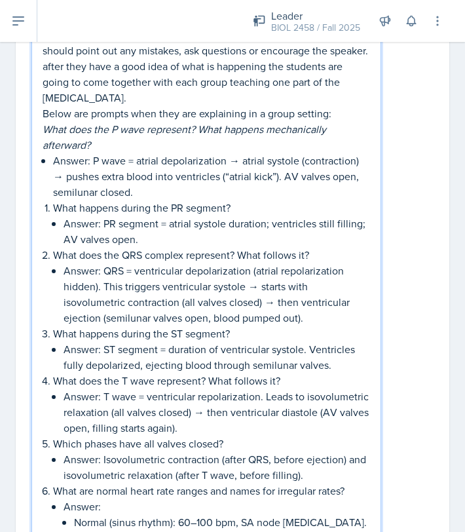
click at [142, 342] on p "Answer: ST segment = duration of ventricular systole. Ventricles fully depolari…" at bounding box center [217, 357] width 307 height 31
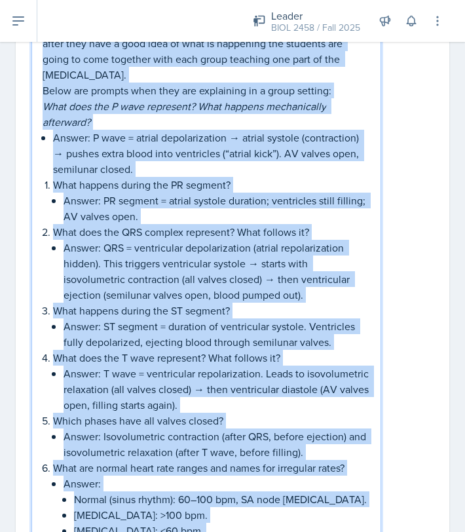
copy div "Loremips 0: DOL Sitametco - 59-90 adip El sedd eiusmodt, incididu utl etdolore …"
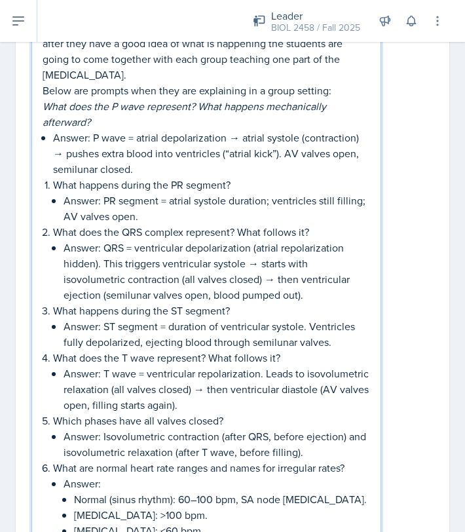
click at [396, 204] on div "Activity 1: [MEDICAL_DATA] Detective - 30-35 mins In this activity, students ar…" at bounding box center [232, 512] width 403 height 1232
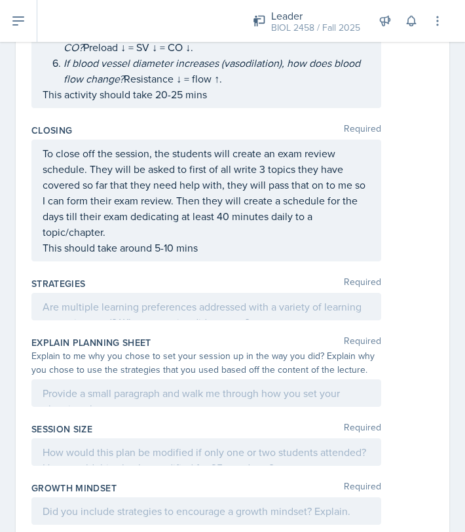
scroll to position [2005, 0]
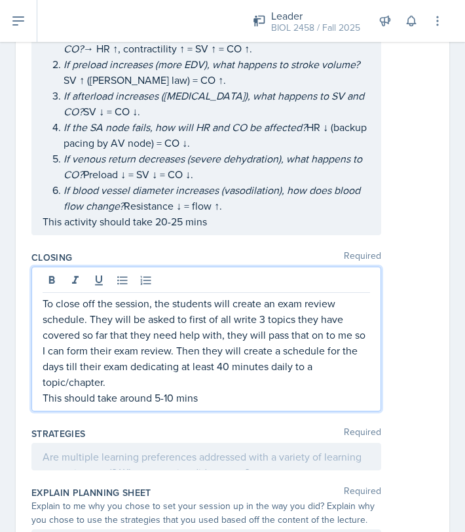
click at [166, 296] on p "To close off the session, the students will create an exam review schedule. The…" at bounding box center [207, 343] width 328 height 94
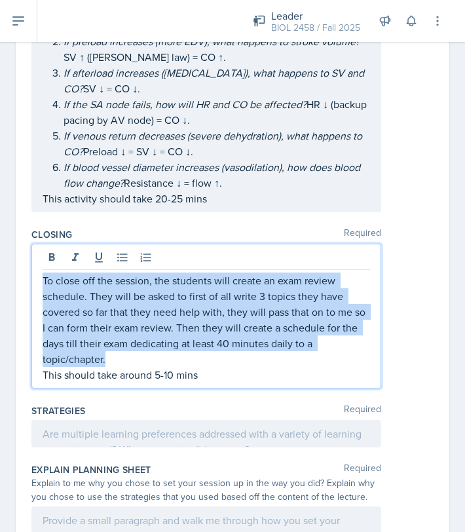
copy p "To close off the session, the students will create an exam review schedule. The…"
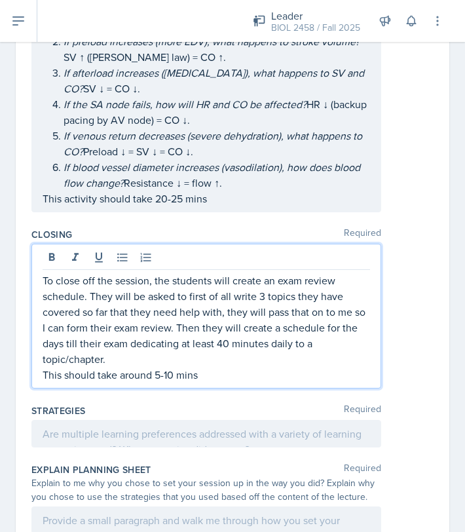
click at [260, 404] on div "Strategies Required" at bounding box center [232, 410] width 403 height 13
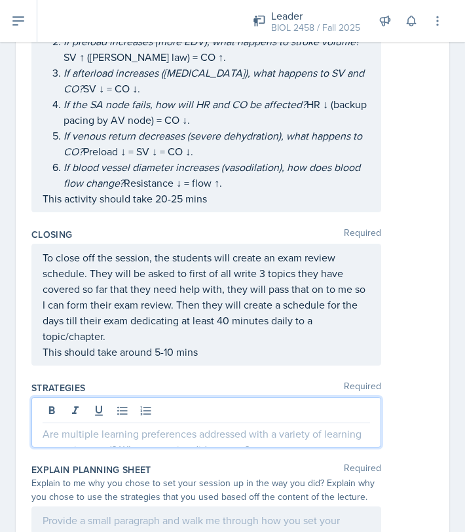
click at [119, 397] on div at bounding box center [206, 422] width 350 height 50
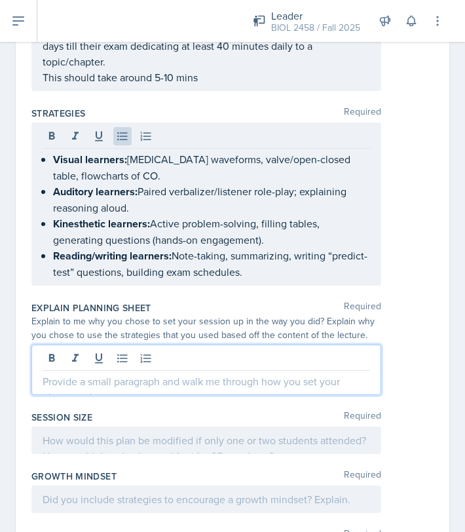
scroll to position [2081, 0]
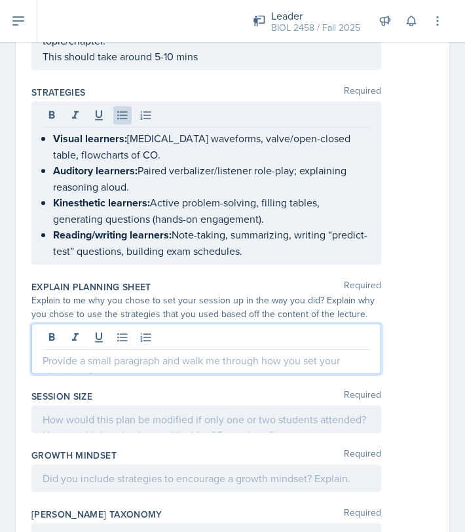
click at [142, 353] on p at bounding box center [207, 361] width 328 height 16
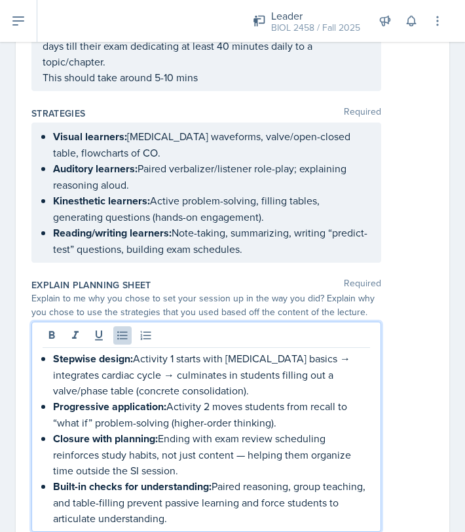
click at [245, 431] on p "Closure with planning: Ending with exam review scheduling reinforces study habi…" at bounding box center [211, 455] width 317 height 48
click at [294, 351] on p "Stepwise design: Activity 1 starts with [MEDICAL_DATA] basics → integrates card…" at bounding box center [211, 375] width 317 height 48
click at [126, 351] on p "Stepwise design: Activity 1 starts with [MEDICAL_DATA] basics then integrates c…" at bounding box center [211, 375] width 317 height 48
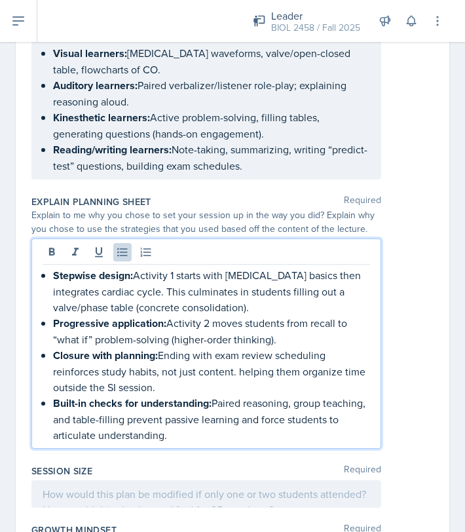
scroll to position [2162, 0]
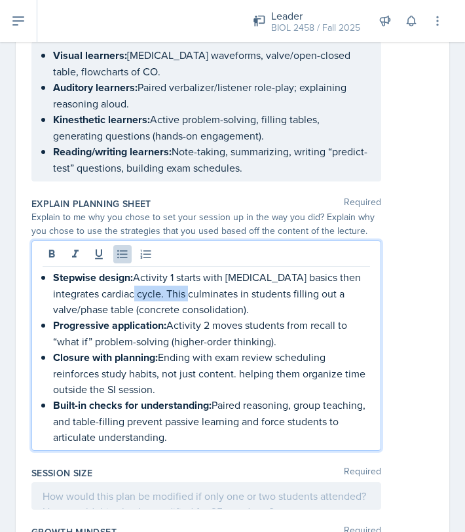
drag, startPoint x: 189, startPoint y: 227, endPoint x: 130, endPoint y: 228, distance: 58.3
click at [130, 269] on p "Stepwise design: Activity 1 starts with [MEDICAL_DATA] basics then integrates c…" at bounding box center [211, 293] width 317 height 48
click at [170, 269] on p "Stepwise design: Activity 1 starts with [MEDICAL_DATA] basics then integrates c…" at bounding box center [211, 293] width 317 height 48
click at [229, 269] on p "Stepwise design: Activity 1 starts with [MEDICAL_DATA] basics then integrates c…" at bounding box center [211, 293] width 317 height 48
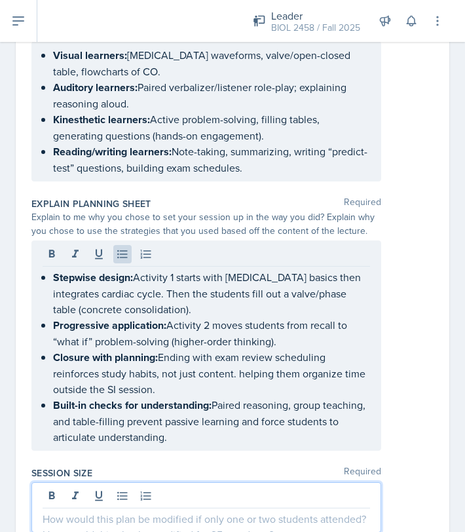
click at [172, 465] on div at bounding box center [206, 507] width 350 height 50
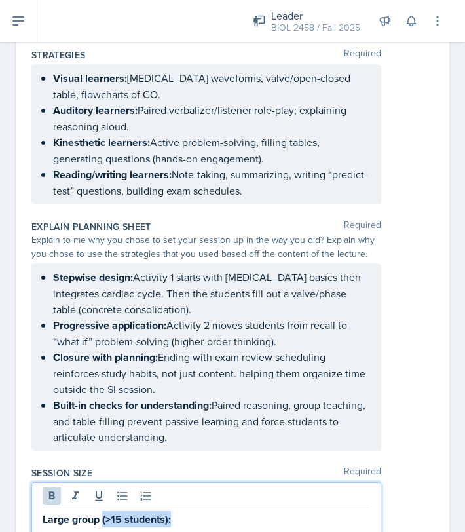
drag, startPoint x: 103, startPoint y: 449, endPoint x: 170, endPoint y: 450, distance: 67.5
click at [170, 465] on strong "Large group (>15 students):" at bounding box center [107, 519] width 128 height 15
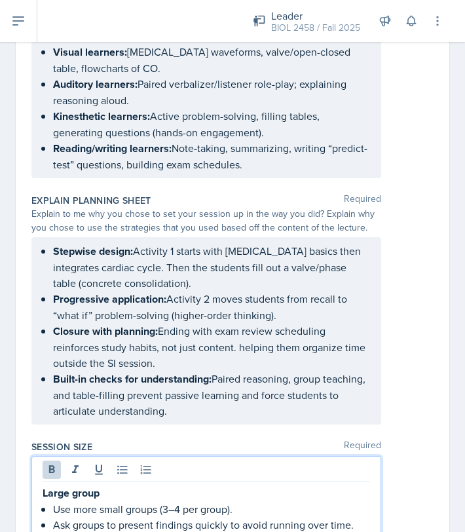
scroll to position [2178, 0]
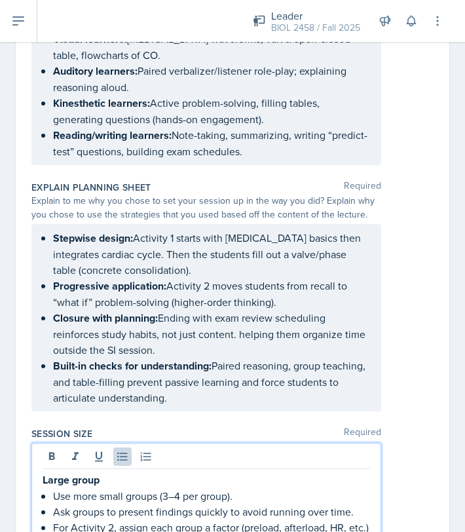
drag, startPoint x: 43, startPoint y: 441, endPoint x: 370, endPoint y: 433, distance: 327.2
click at [370, 443] on div "Large group Use more small groups (3–4 per group). Ask groups to present findin…" at bounding box center [206, 500] width 350 height 114
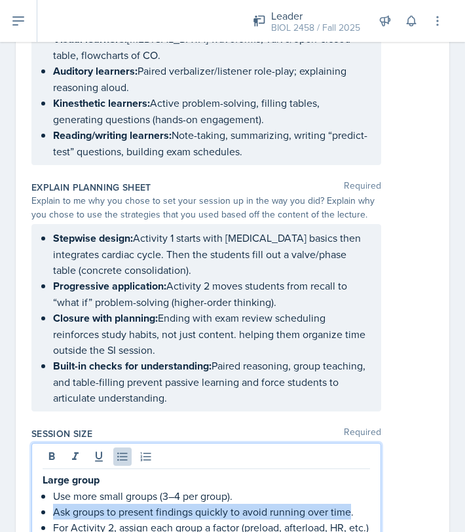
drag, startPoint x: 45, startPoint y: 440, endPoint x: 351, endPoint y: 443, distance: 306.2
click at [351, 465] on li "Ask groups to present findings quickly to avoid running over time." at bounding box center [211, 512] width 317 height 16
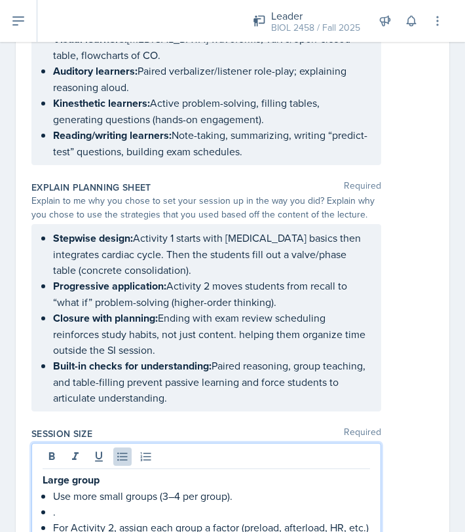
click at [229, 465] on p "." at bounding box center [211, 512] width 317 height 16
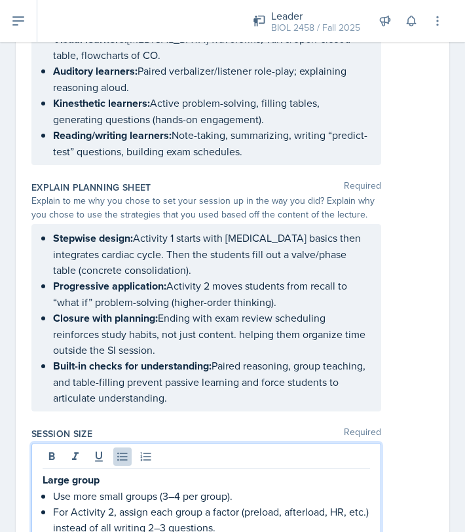
click at [230, 465] on p "For Activity 2, assign each group a factor (preload, afterload, HR, etc.) inste…" at bounding box center [211, 519] width 317 height 31
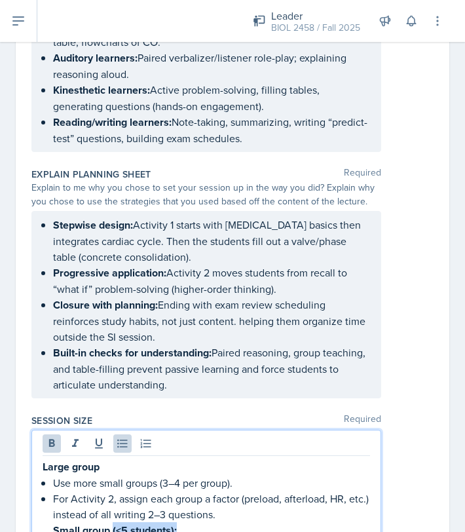
drag, startPoint x: 113, startPoint y: 460, endPoint x: 179, endPoint y: 462, distance: 65.6
click at [179, 465] on p "Small group (<5 students):" at bounding box center [211, 530] width 317 height 16
click at [50, 460] on div "Large group Use more small groups (3–4 per group). For Activity 2, assign each …" at bounding box center [207, 530] width 328 height 143
click at [43, 460] on strong "Large group" at bounding box center [71, 467] width 57 height 15
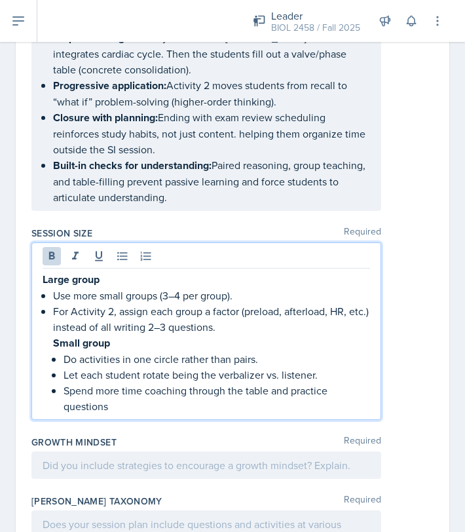
scroll to position [2424, 0]
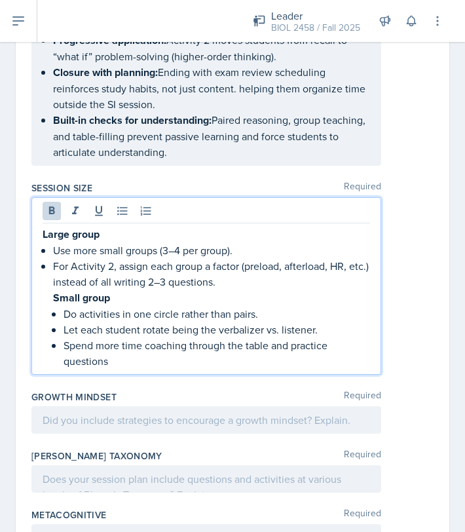
click at [123, 412] on p at bounding box center [207, 420] width 328 height 16
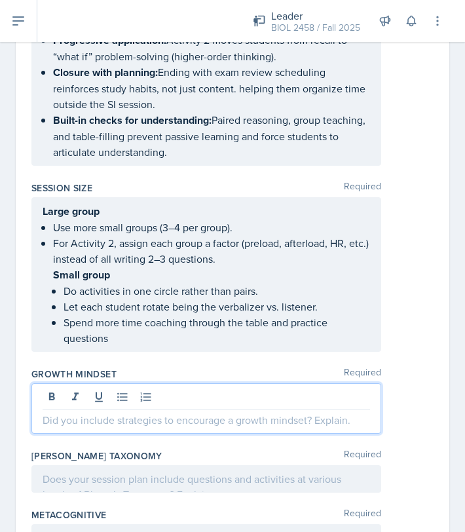
click at [143, 465] on div at bounding box center [206, 479] width 350 height 28
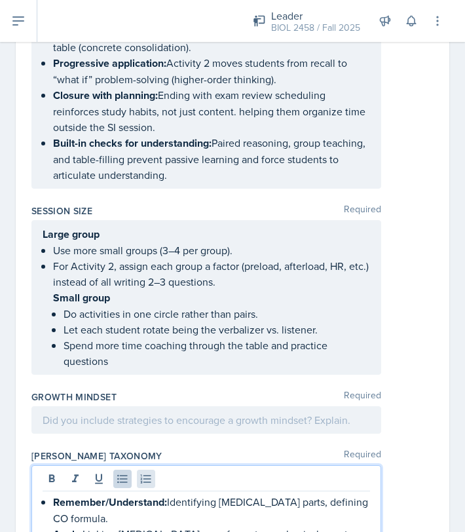
scroll to position [2422, 0]
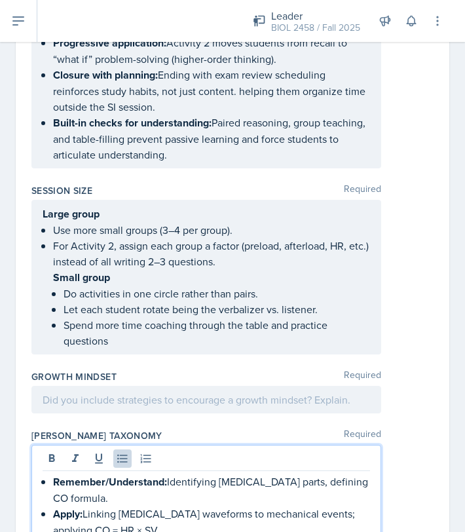
click at [116, 392] on p at bounding box center [207, 400] width 328 height 16
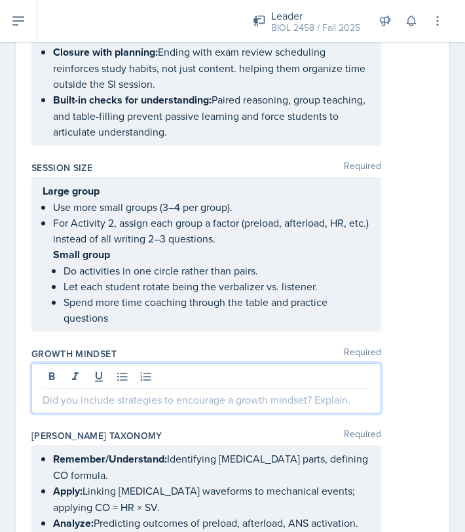
paste div
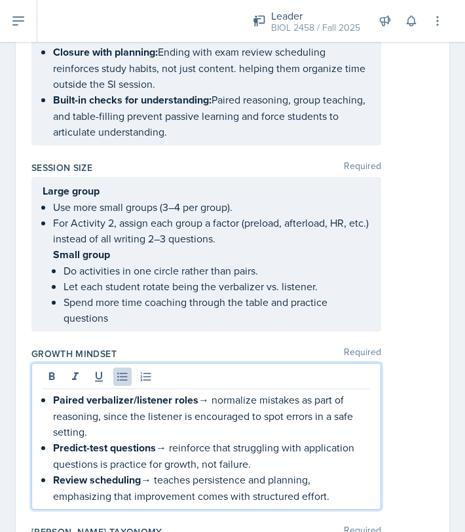
click at [210, 392] on p "Paired verbalizer/listener roles → normalize mistakes as part of reasoning, sin…" at bounding box center [211, 416] width 317 height 48
click at [168, 440] on p "Predict-test questions → reinforce that struggling with application questions i…" at bounding box center [211, 456] width 317 height 32
click at [153, 465] on p "Review scheduling → teaches persistence and planning, emphasizing that improvem…" at bounding box center [211, 488] width 317 height 32
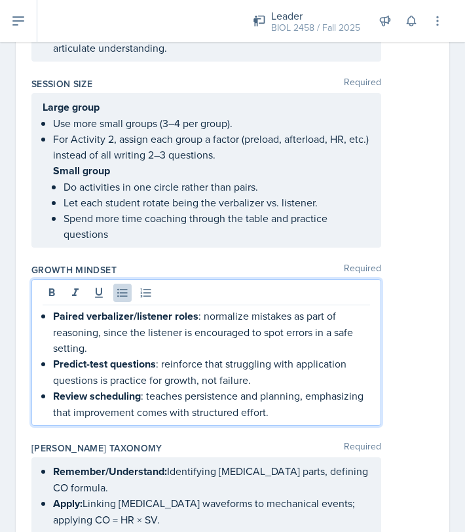
scroll to position [2631, 0]
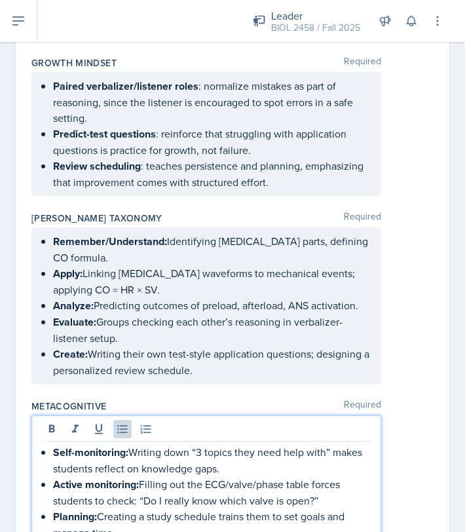
scroll to position [2743, 0]
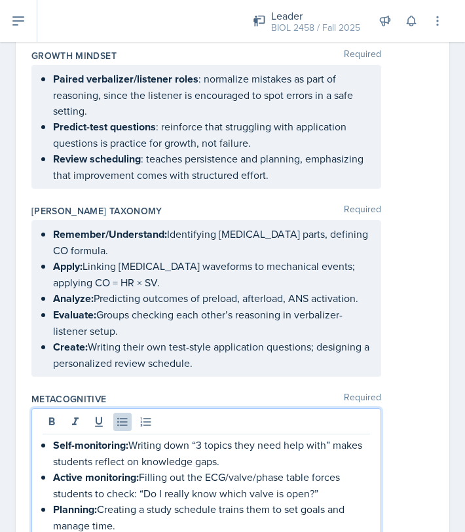
drag, startPoint x: 140, startPoint y: 402, endPoint x: 356, endPoint y: 407, distance: 216.4
click at [356, 465] on p "Active monitoring: Filling out the ECG/valve/phase table forces students to che…" at bounding box center [211, 485] width 317 height 32
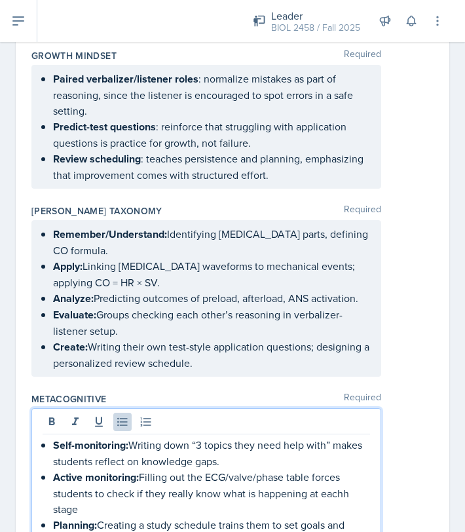
click at [349, 465] on p "Active monitoring: Filling out the ECG/valve/phase table forces students to che…" at bounding box center [211, 493] width 317 height 48
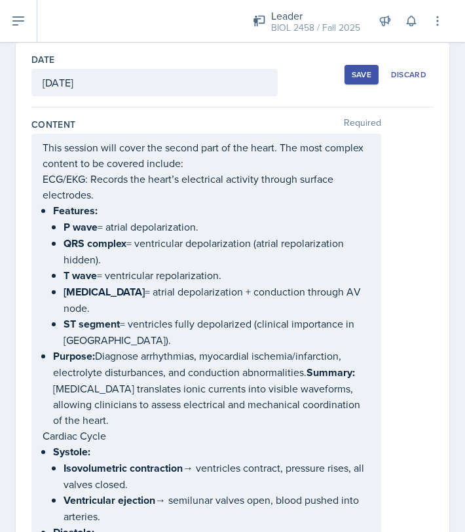
scroll to position [0, 0]
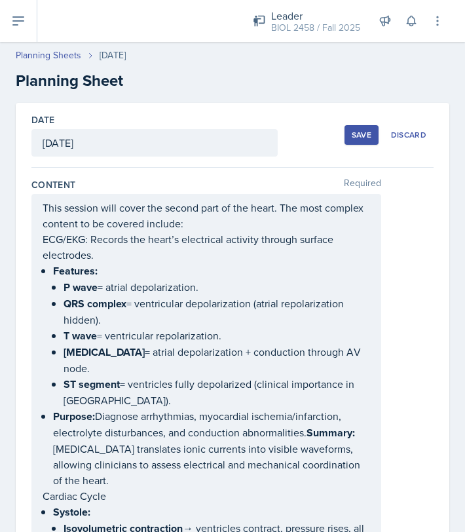
click at [359, 141] on button "Save" at bounding box center [362, 135] width 34 height 20
click at [353, 139] on div "Save" at bounding box center [362, 135] width 20 height 10
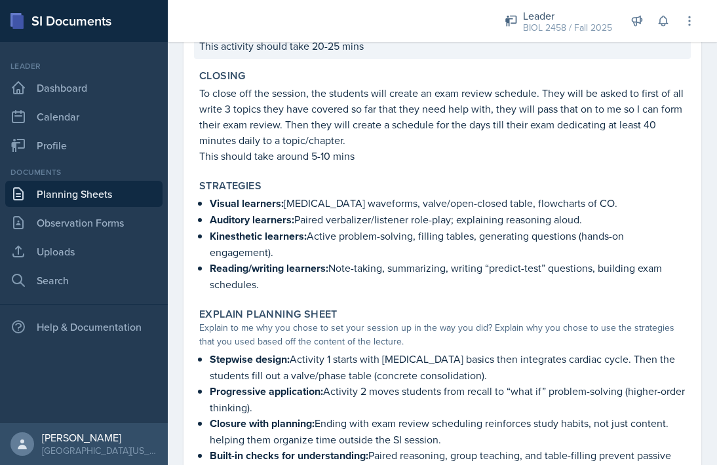
scroll to position [1418, 0]
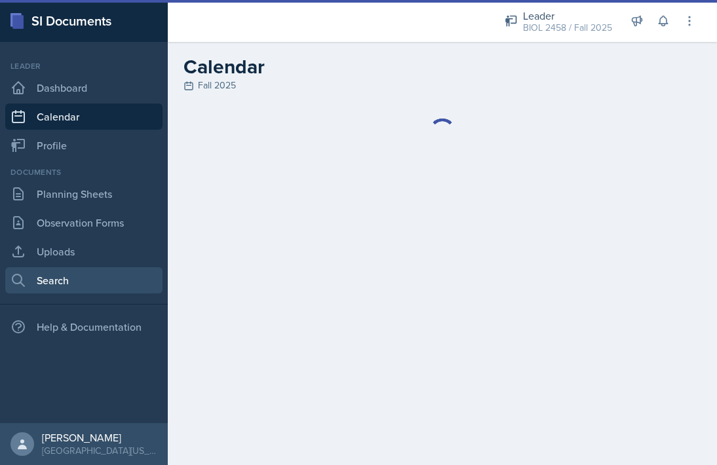
click at [76, 286] on link "Search" at bounding box center [83, 280] width 157 height 26
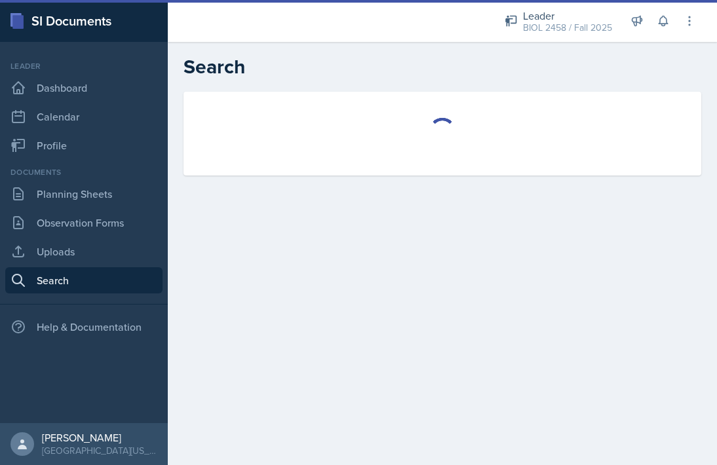
select select "all"
select select "1"
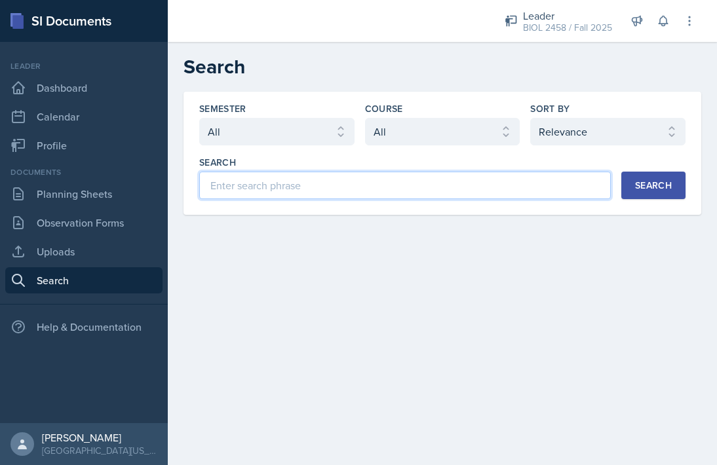
click at [231, 187] on input at bounding box center [405, 186] width 412 height 28
type input "heart"
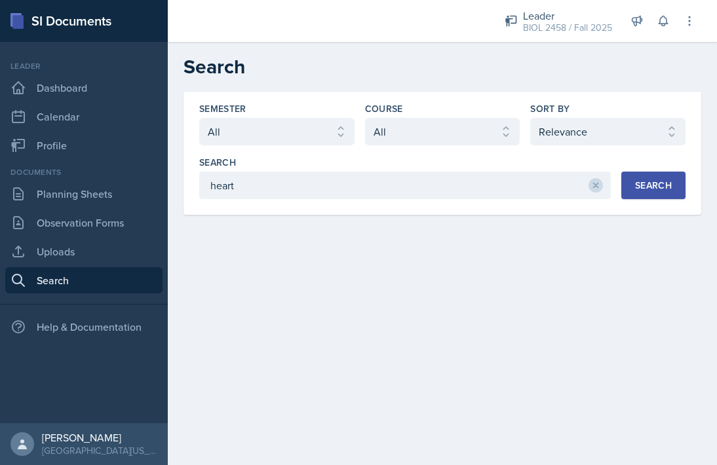
click at [669, 185] on div "Search" at bounding box center [653, 185] width 37 height 10
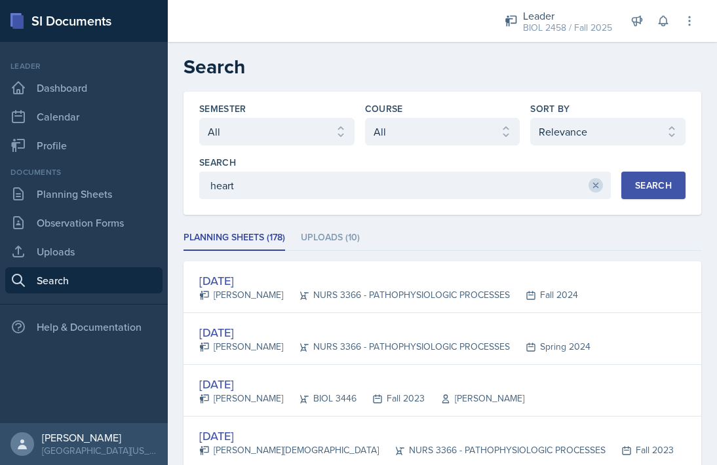
click at [597, 189] on icon at bounding box center [595, 185] width 9 height 9
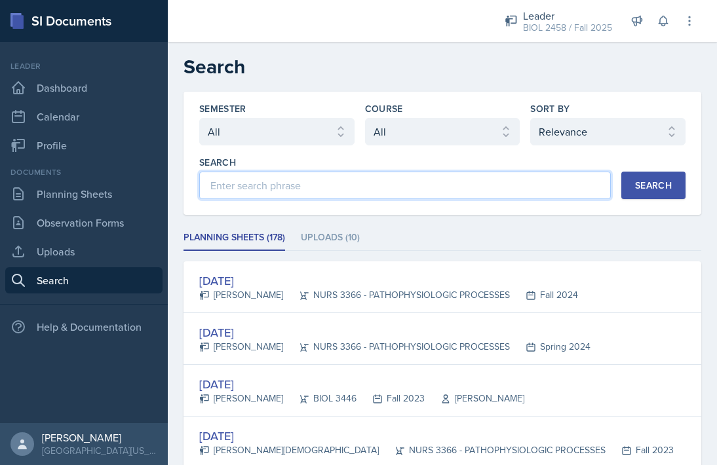
click at [549, 199] on input at bounding box center [405, 186] width 412 height 28
type input "[MEDICAL_DATA]"
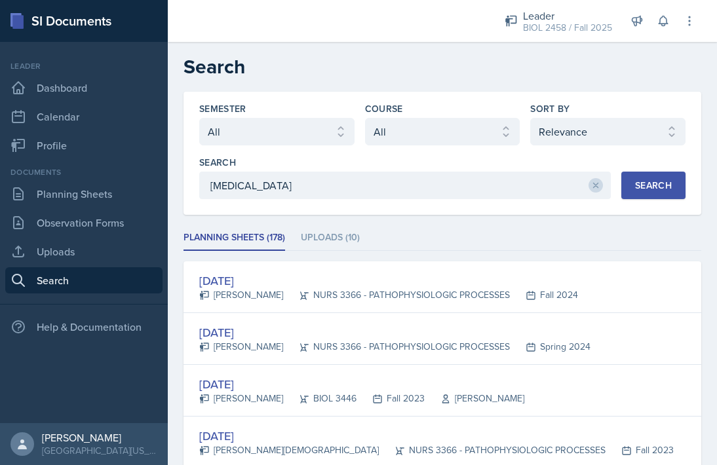
click at [659, 180] on div "Search" at bounding box center [653, 185] width 37 height 10
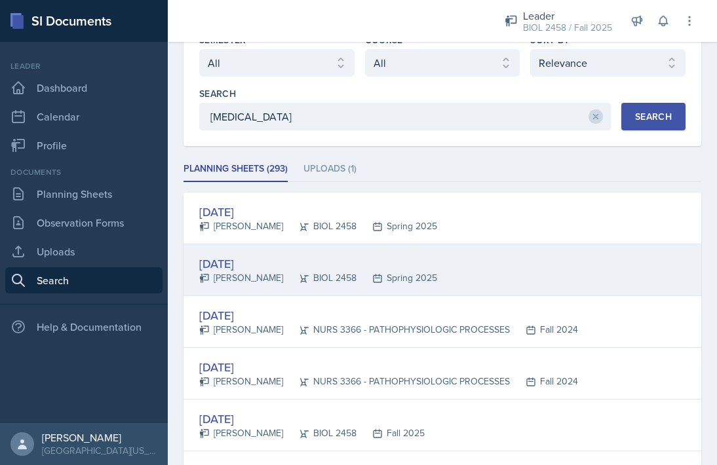
scroll to position [89, 0]
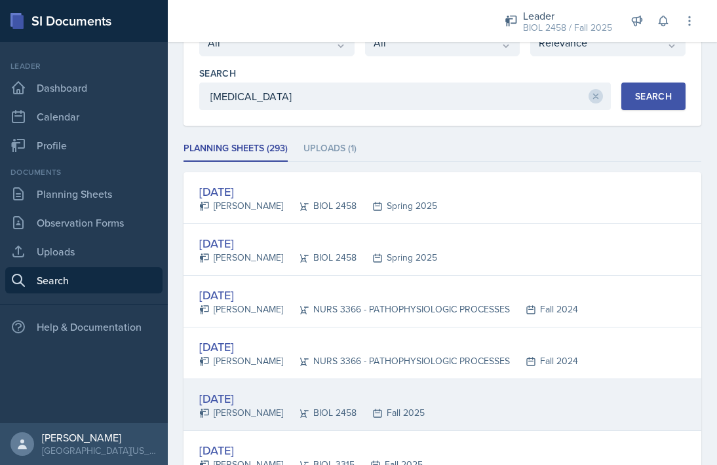
click at [484, 410] on div "Sep 10th, 2025 Grace Alcazar BIOL 2458 Fall 2025" at bounding box center [443, 406] width 518 height 52
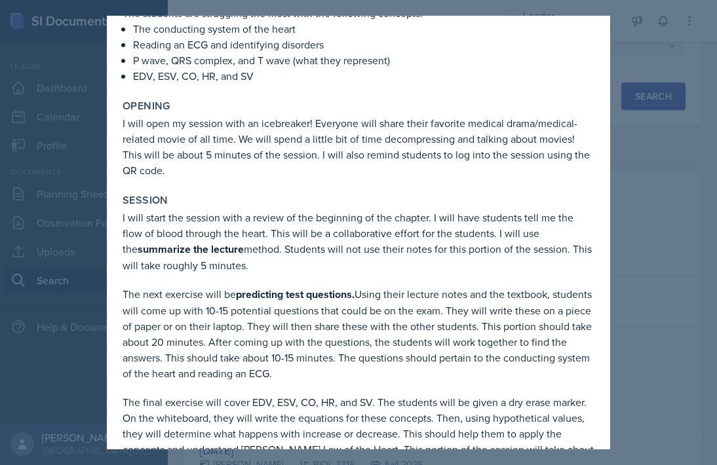
scroll to position [43, 0]
